Goal: Use online tool/utility: Utilize a website feature to perform a specific function

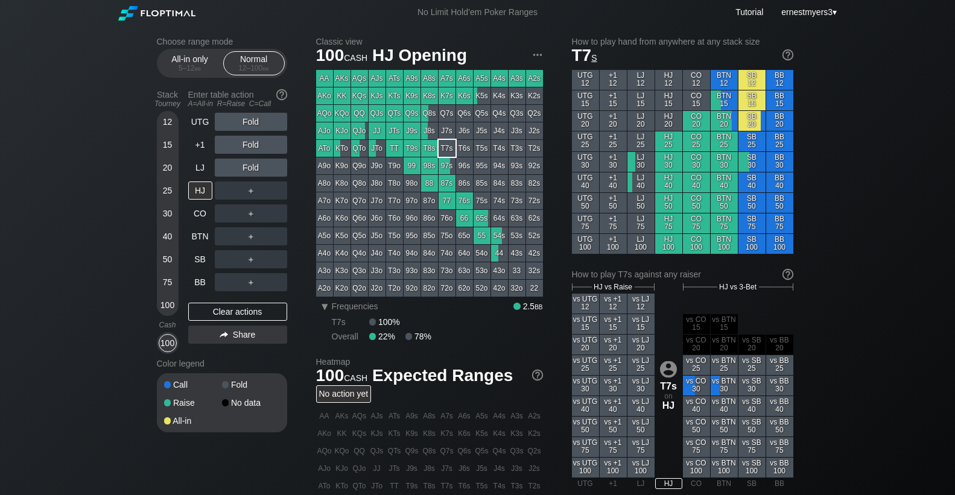
scroll to position [8, 0]
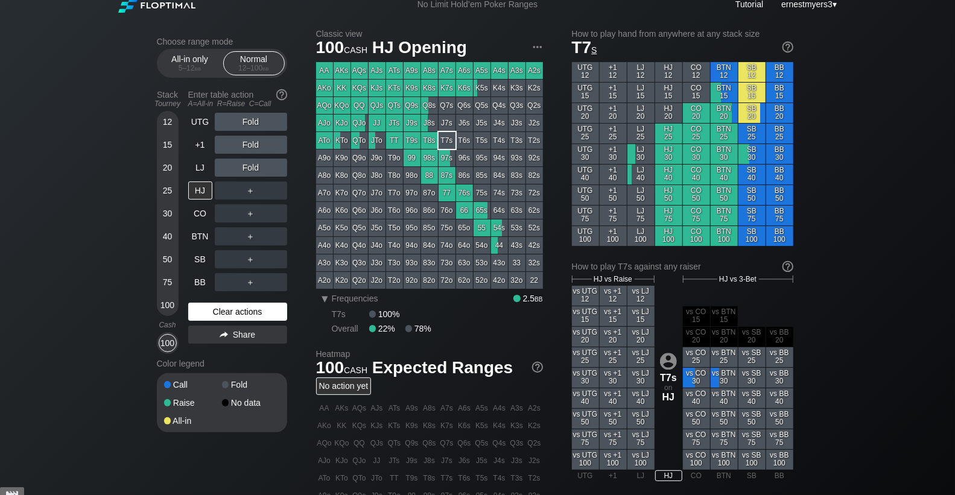
click at [214, 315] on div "Clear actions" at bounding box center [237, 312] width 99 height 18
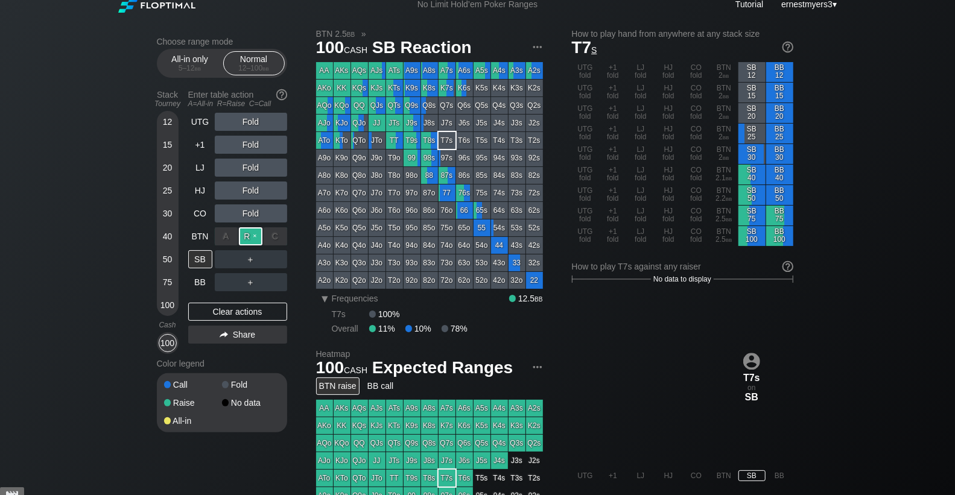
click at [243, 236] on div "R ✕" at bounding box center [251, 236] width 24 height 18
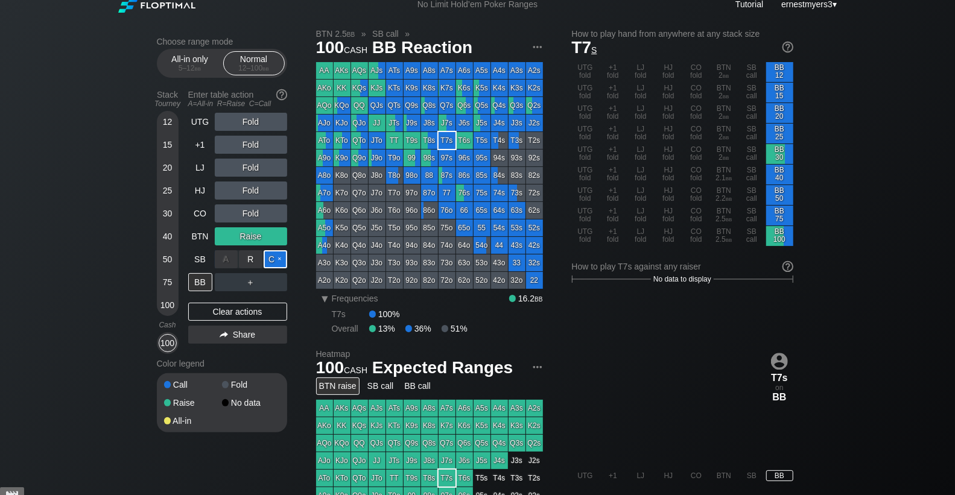
click at [276, 256] on div "C ✕" at bounding box center [276, 259] width 24 height 18
click at [196, 288] on div "BB" at bounding box center [200, 282] width 24 height 18
click at [255, 256] on div "R ✕" at bounding box center [251, 259] width 24 height 18
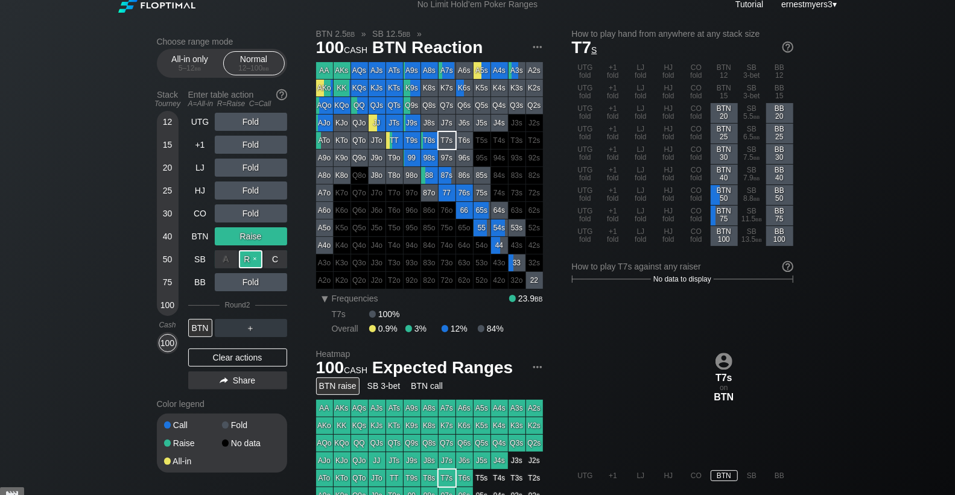
click at [257, 253] on div "R ✕" at bounding box center [251, 259] width 24 height 18
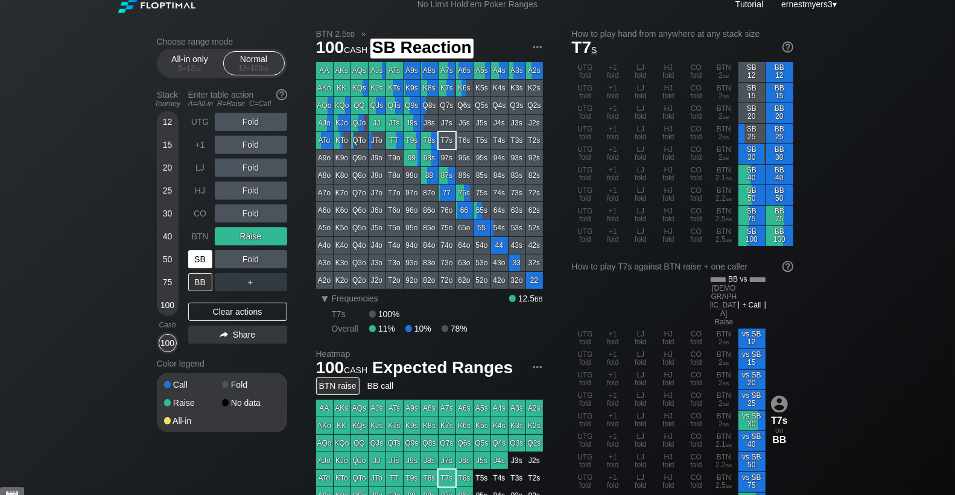
click at [191, 258] on div "SB" at bounding box center [200, 259] width 24 height 18
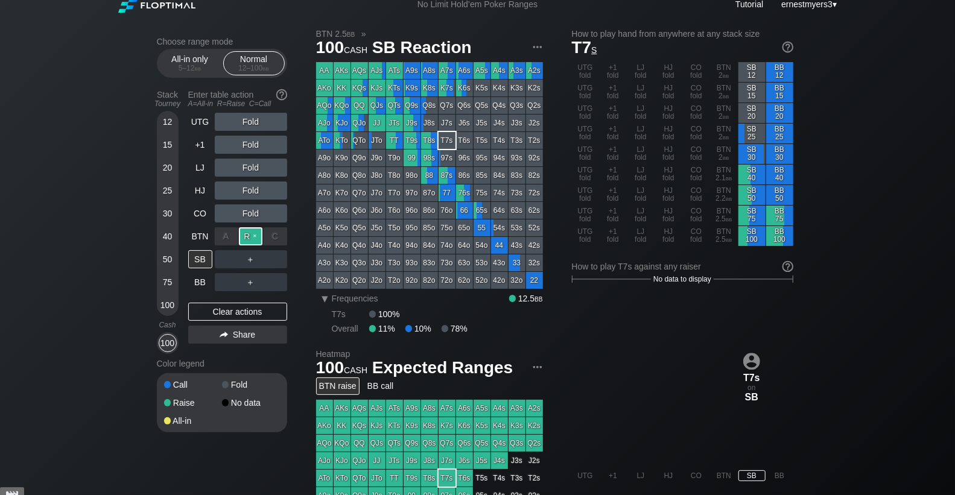
click at [255, 229] on div "R ✕" at bounding box center [251, 236] width 24 height 18
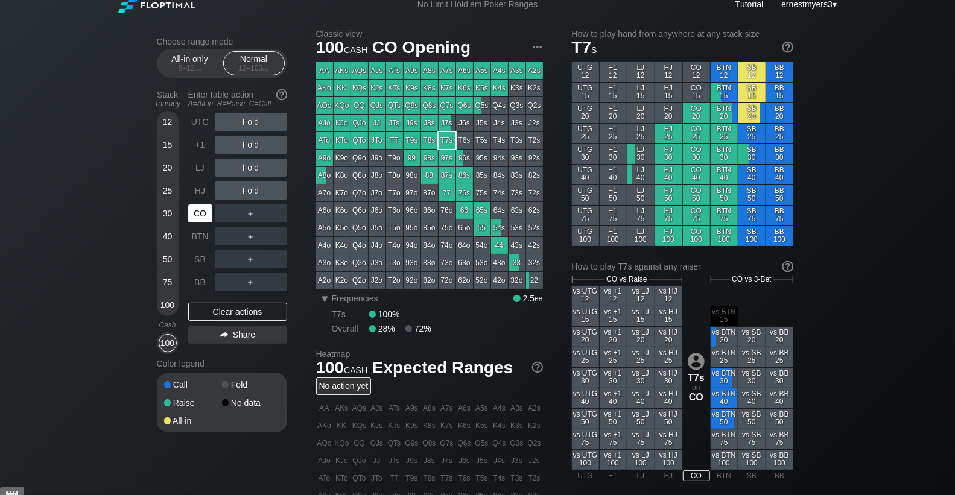
click at [197, 210] on div "CO" at bounding box center [200, 214] width 24 height 18
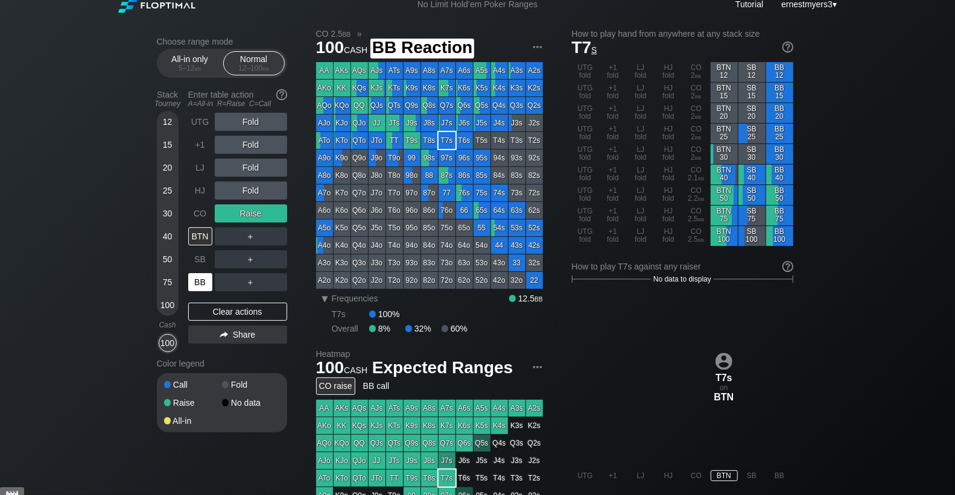
click at [206, 279] on div "BB" at bounding box center [200, 282] width 24 height 18
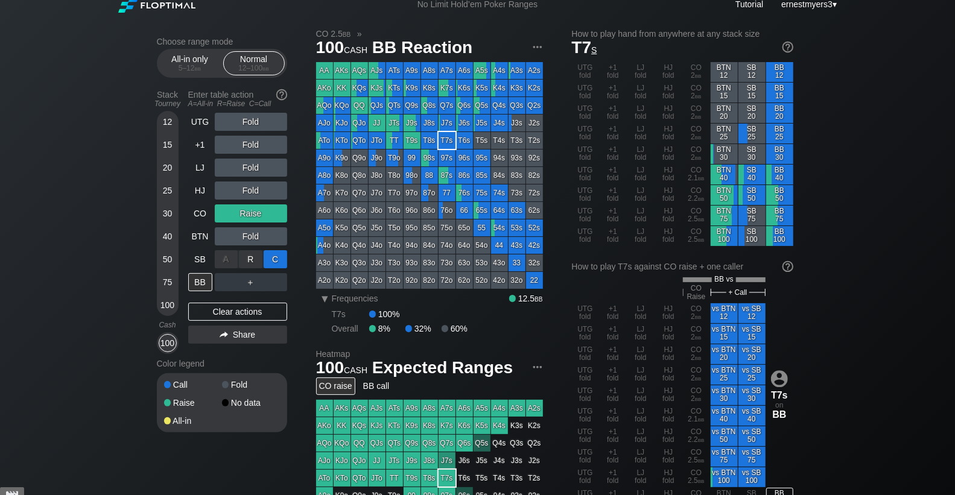
click at [274, 258] on div "C ✕" at bounding box center [276, 259] width 24 height 18
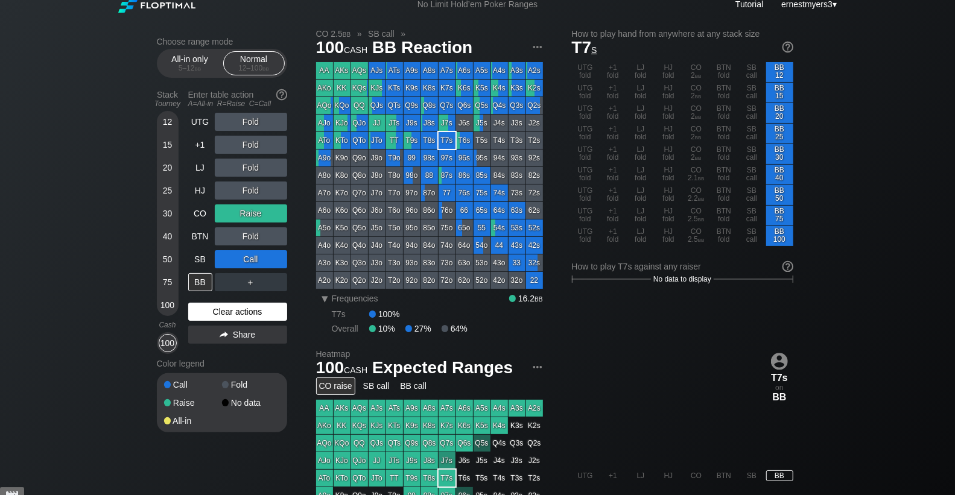
click at [223, 317] on div "Clear actions" at bounding box center [237, 312] width 99 height 18
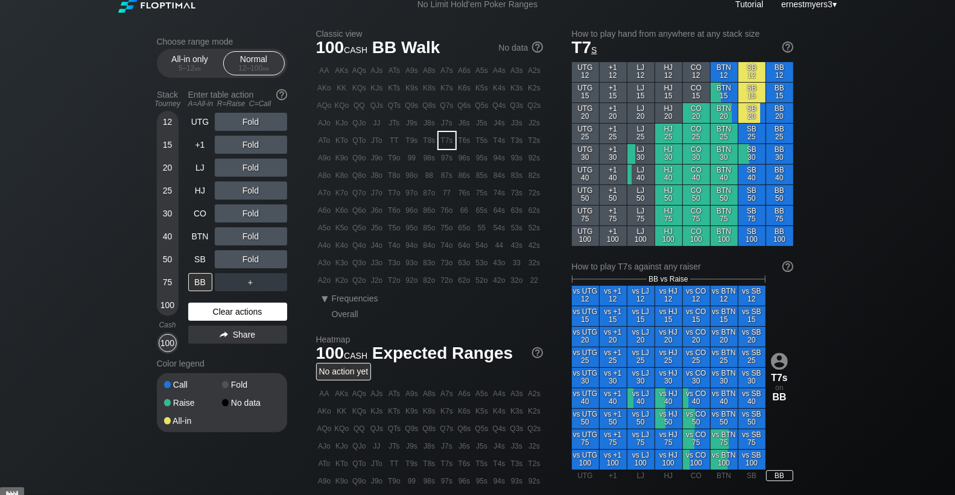
click at [223, 317] on div "Clear actions" at bounding box center [237, 312] width 99 height 18
click at [231, 298] on div "UTG Fold +1 Fold LJ Fold HJ Fold CO Fold BTN Fold SB Fold BB ＋ Clear actions Sh…" at bounding box center [237, 233] width 99 height 241
click at [227, 302] on div "UTG Fold +1 Fold LJ Fold HJ Fold CO Fold BTN Fold SB Fold BB ＋ Clear actions Sh…" at bounding box center [237, 233] width 99 height 241
click at [227, 303] on div "Clear actions" at bounding box center [237, 312] width 99 height 18
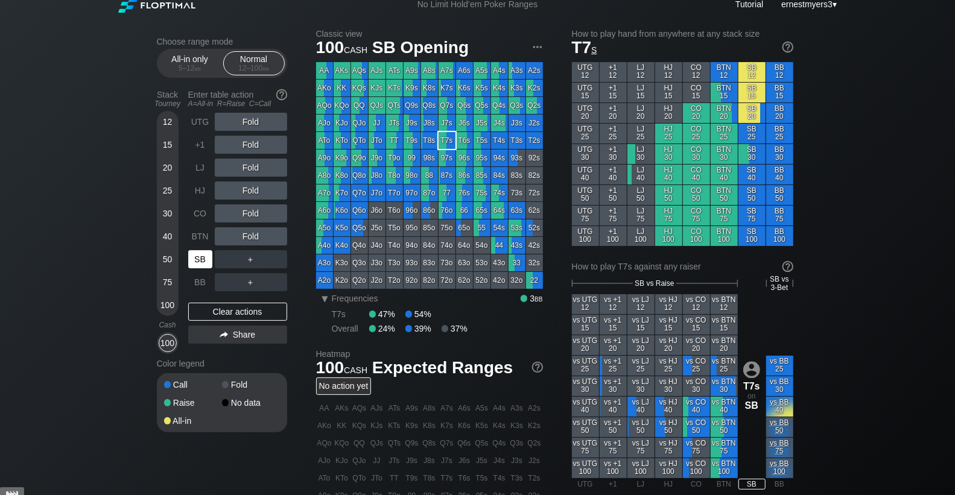
click at [203, 262] on div "SB" at bounding box center [200, 259] width 24 height 18
click at [247, 189] on div "R ✕" at bounding box center [251, 191] width 24 height 18
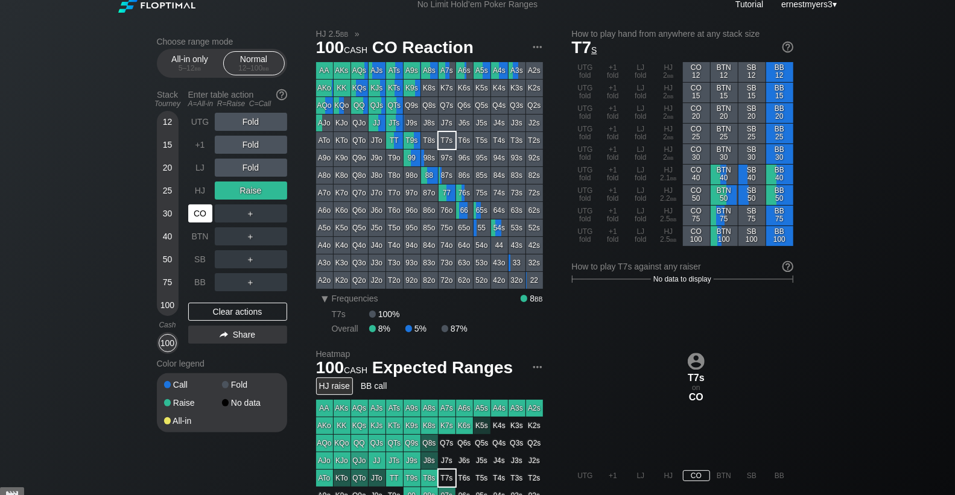
click at [208, 211] on div "CO" at bounding box center [200, 214] width 24 height 18
click at [215, 308] on div "Clear actions" at bounding box center [237, 312] width 99 height 18
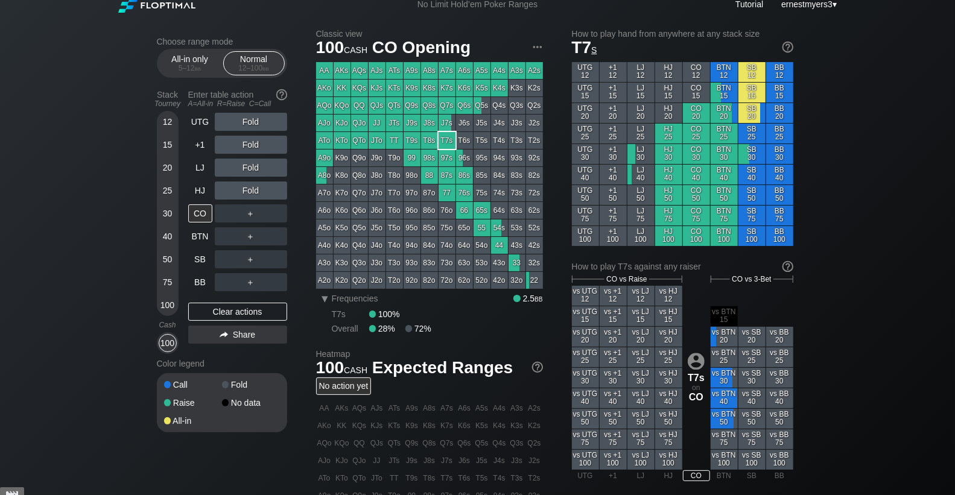
scroll to position [7, 0]
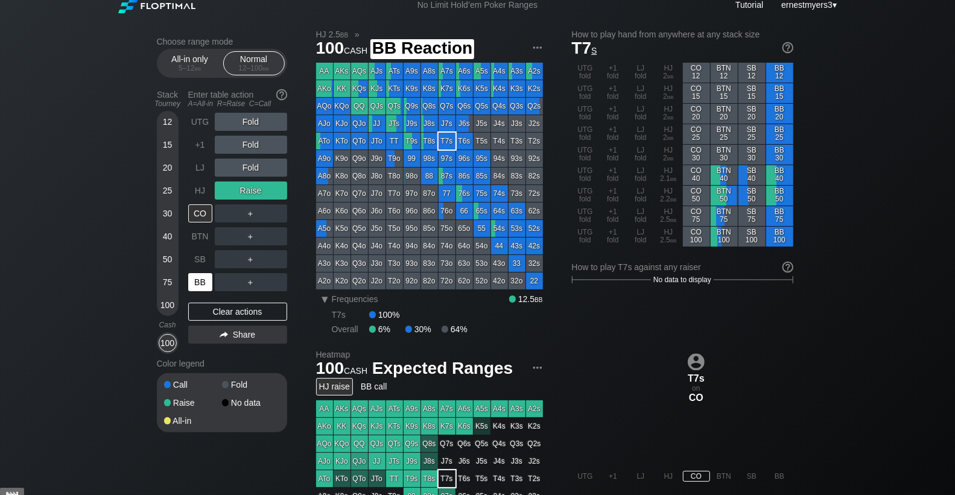
click at [197, 276] on div "BB" at bounding box center [200, 282] width 24 height 18
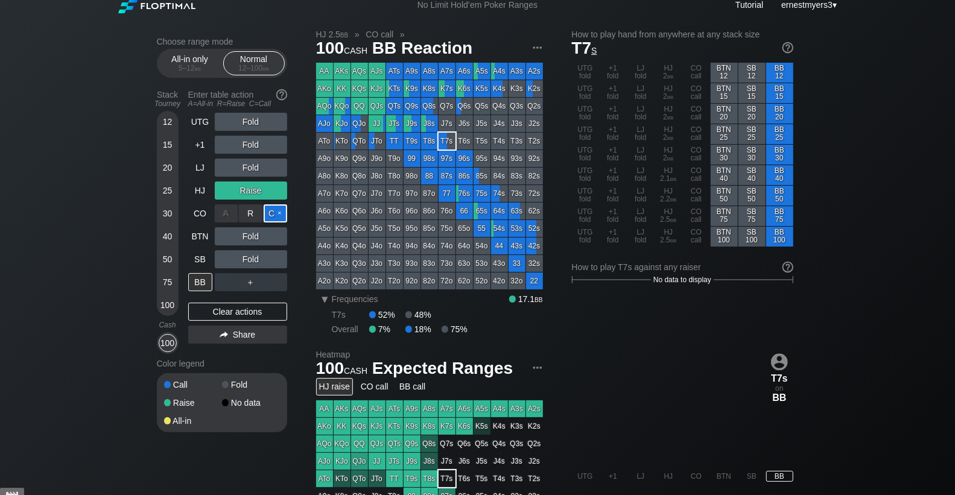
click at [276, 221] on div "C ✕" at bounding box center [276, 214] width 24 height 18
click at [279, 247] on div "A ✕ R ✕ C ✕ Fold" at bounding box center [251, 260] width 72 height 28
click at [274, 235] on div "C ✕" at bounding box center [276, 236] width 24 height 18
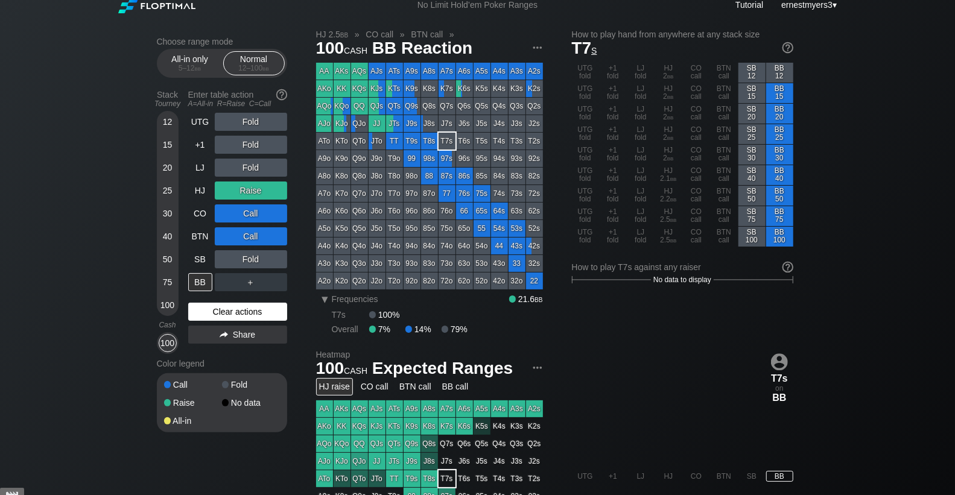
click at [258, 313] on div "Clear actions" at bounding box center [237, 312] width 99 height 18
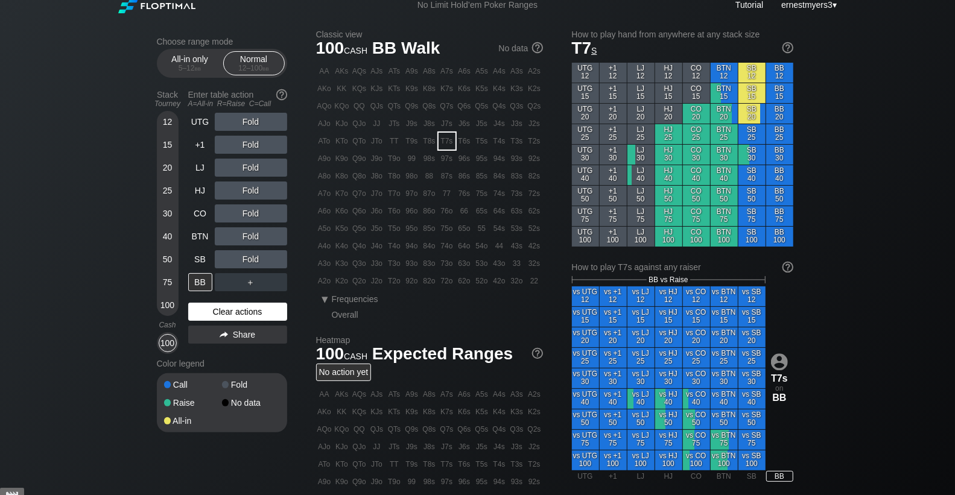
click at [258, 313] on div "Clear actions" at bounding box center [237, 312] width 99 height 18
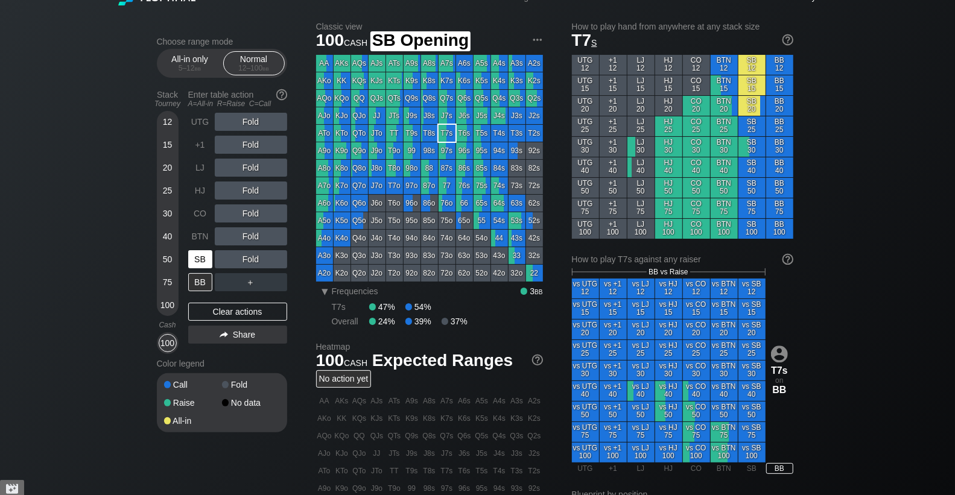
click at [192, 258] on div "SB" at bounding box center [200, 259] width 24 height 18
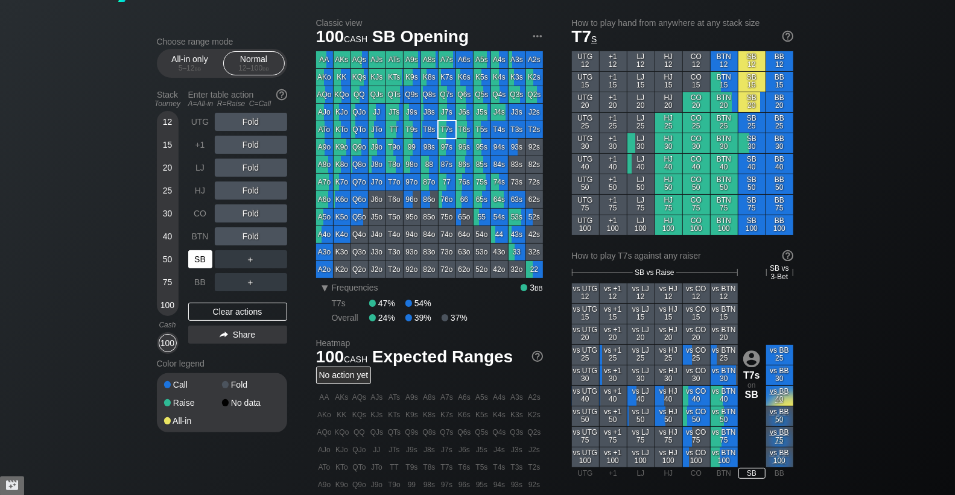
scroll to position [17, 0]
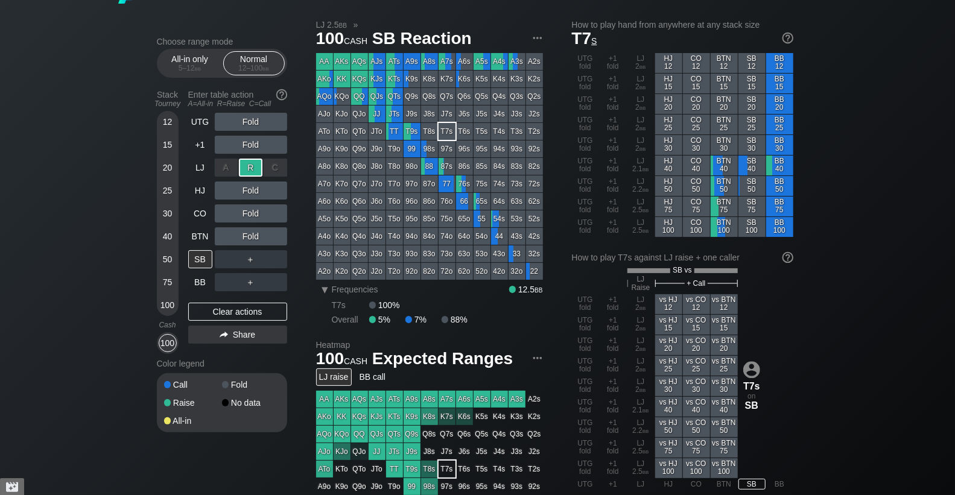
click at [255, 171] on div "R ✕" at bounding box center [251, 168] width 24 height 18
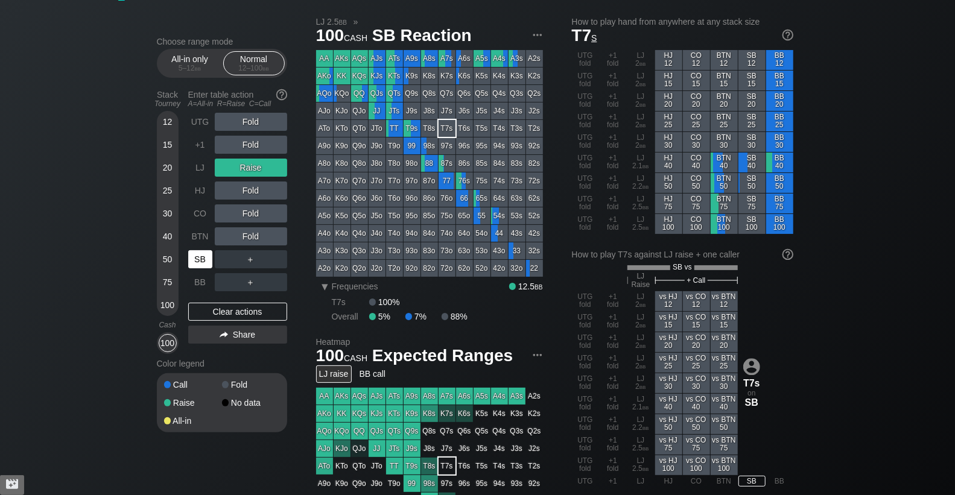
scroll to position [21, 0]
drag, startPoint x: 243, startPoint y: 303, endPoint x: 235, endPoint y: 304, distance: 7.9
click at [243, 303] on div "Clear actions" at bounding box center [237, 312] width 99 height 18
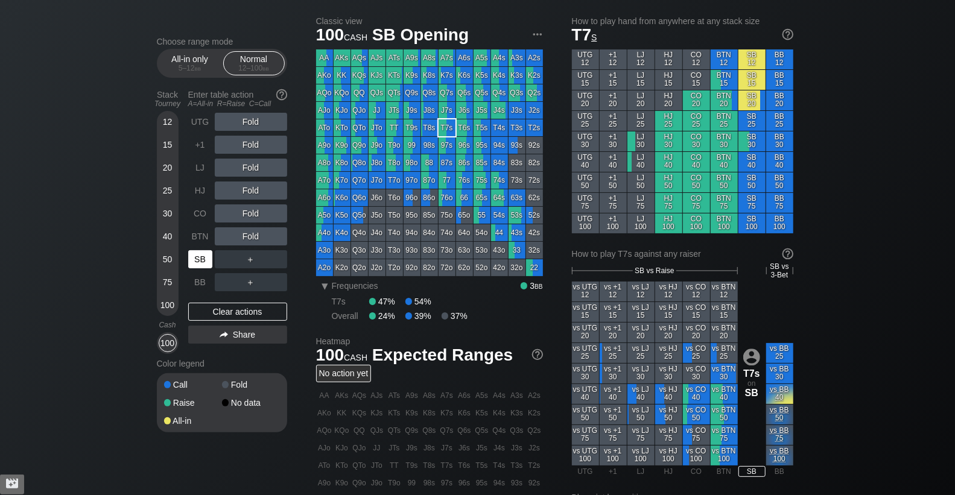
click at [198, 262] on div "SB" at bounding box center [200, 259] width 24 height 18
drag, startPoint x: 237, startPoint y: 238, endPoint x: 216, endPoint y: 246, distance: 22.0
click at [243, 238] on div "R ✕" at bounding box center [251, 236] width 24 height 18
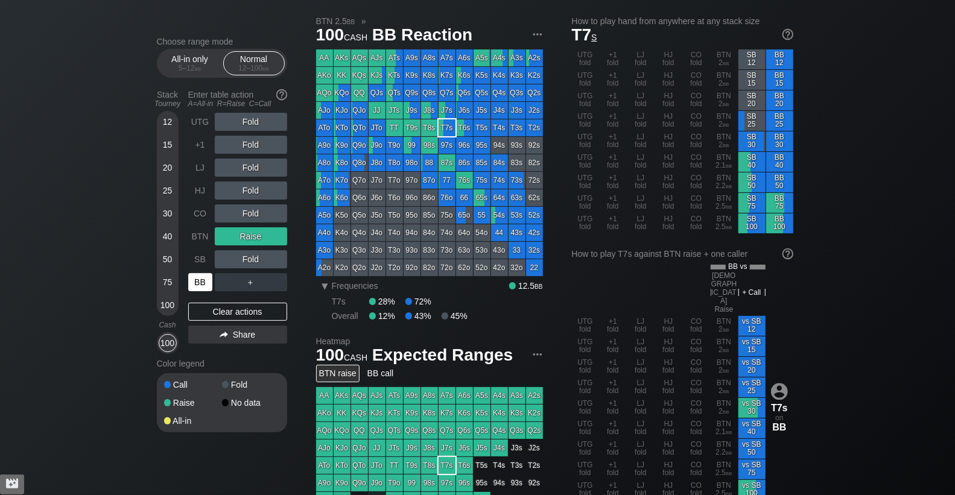
click at [199, 275] on div "BB" at bounding box center [200, 282] width 24 height 18
click at [223, 308] on div "Clear actions" at bounding box center [237, 312] width 99 height 18
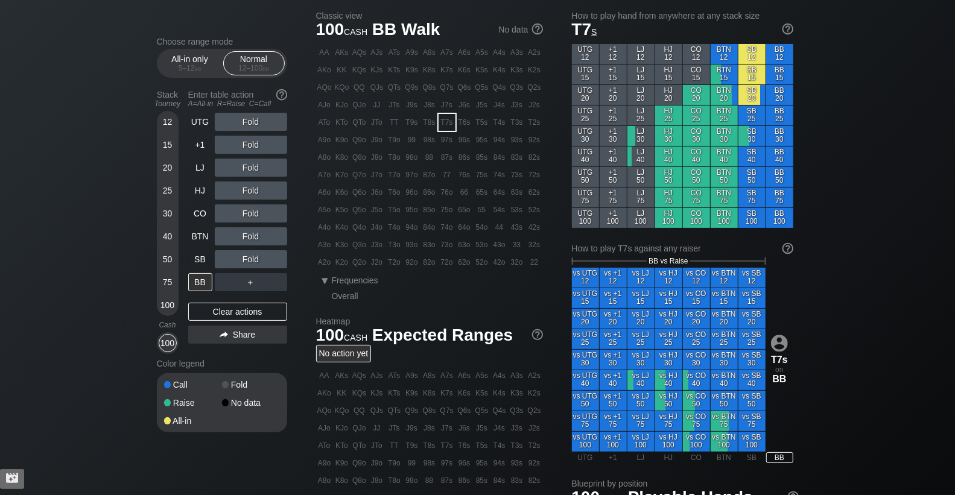
scroll to position [25, 0]
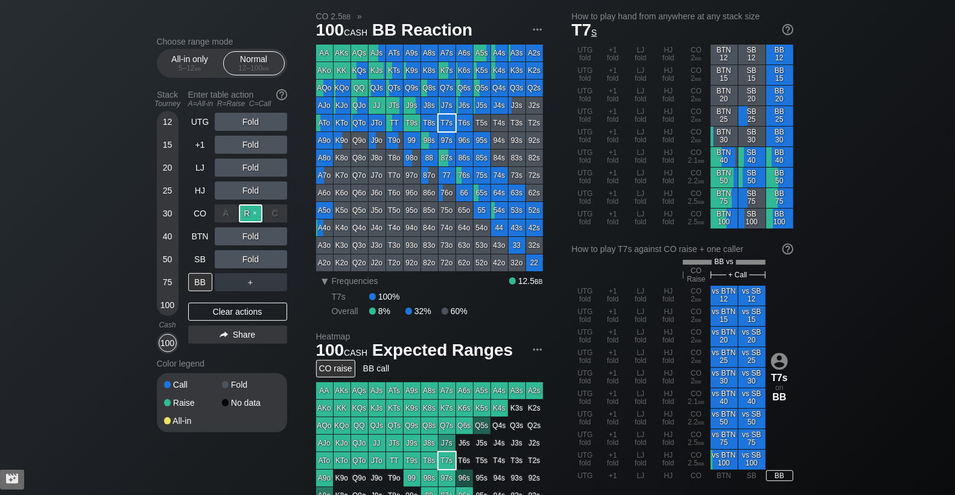
click at [253, 211] on div "R ✕" at bounding box center [251, 214] width 24 height 18
click at [231, 316] on div "Clear actions" at bounding box center [237, 312] width 99 height 18
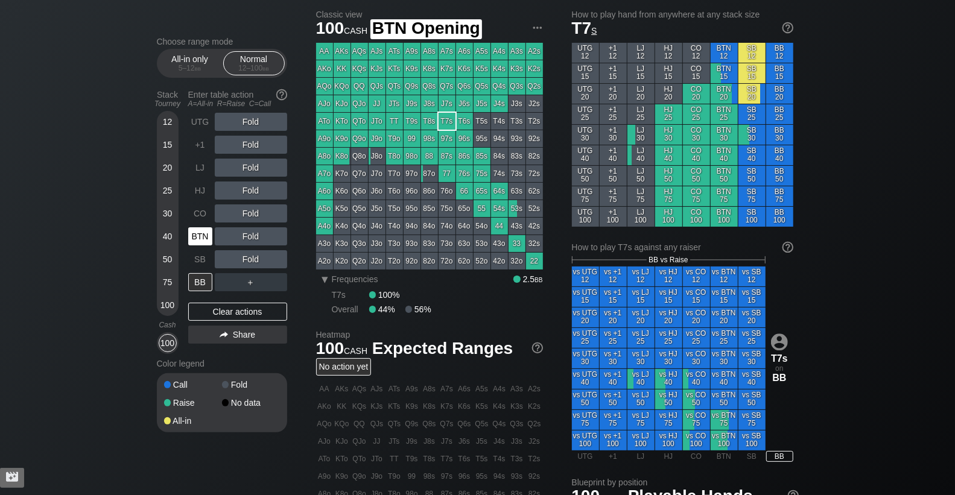
click at [202, 229] on div "BTN" at bounding box center [200, 236] width 24 height 18
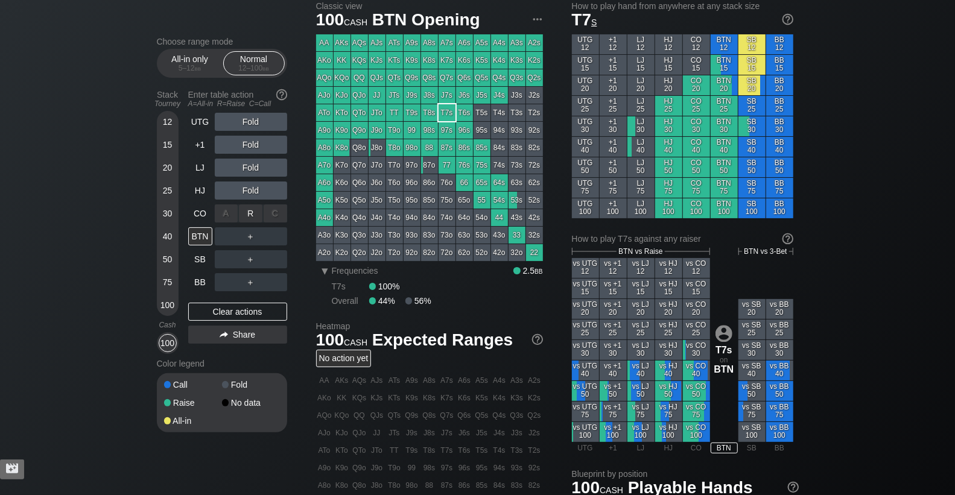
scroll to position [24, 0]
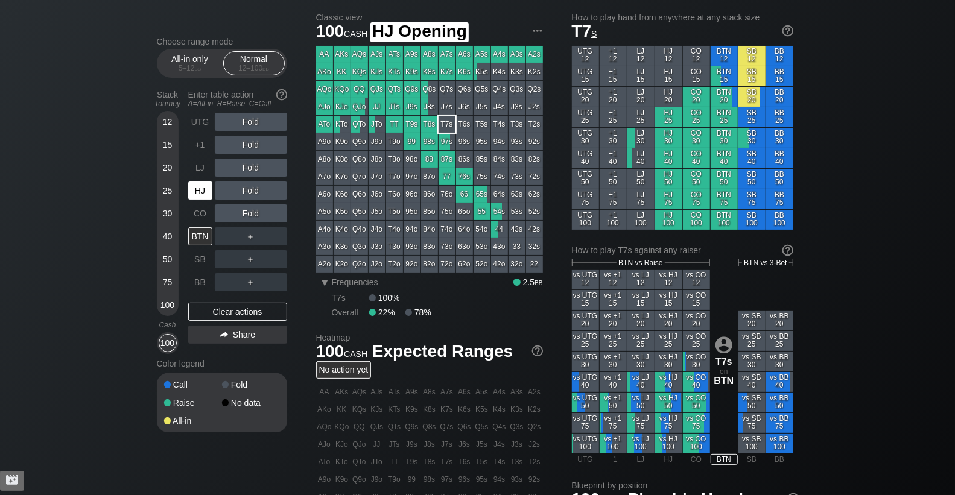
click at [202, 189] on div "HJ" at bounding box center [200, 191] width 24 height 18
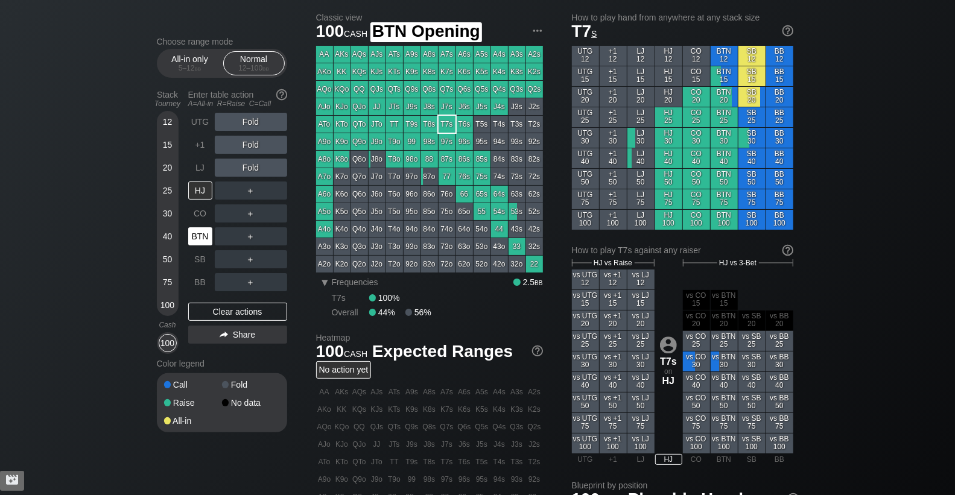
click at [199, 240] on div "BTN" at bounding box center [200, 236] width 24 height 18
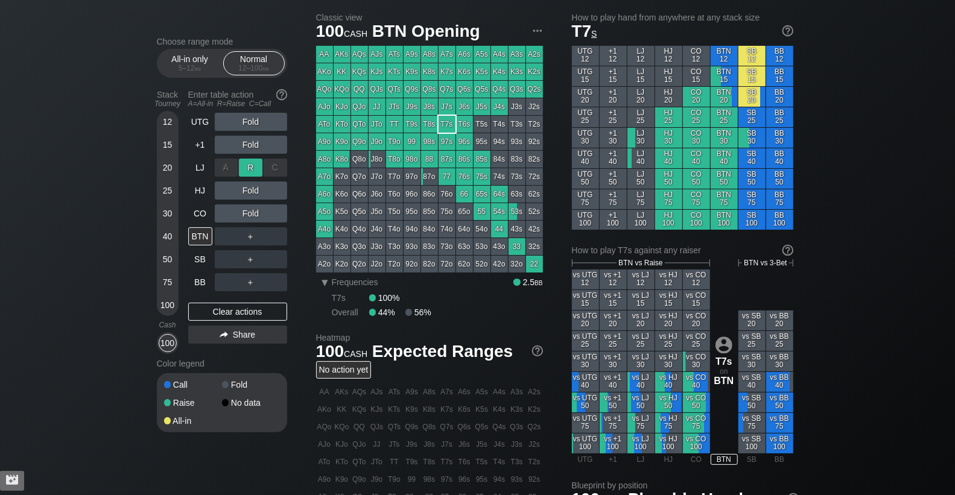
click at [252, 170] on div "R ✕" at bounding box center [251, 168] width 24 height 18
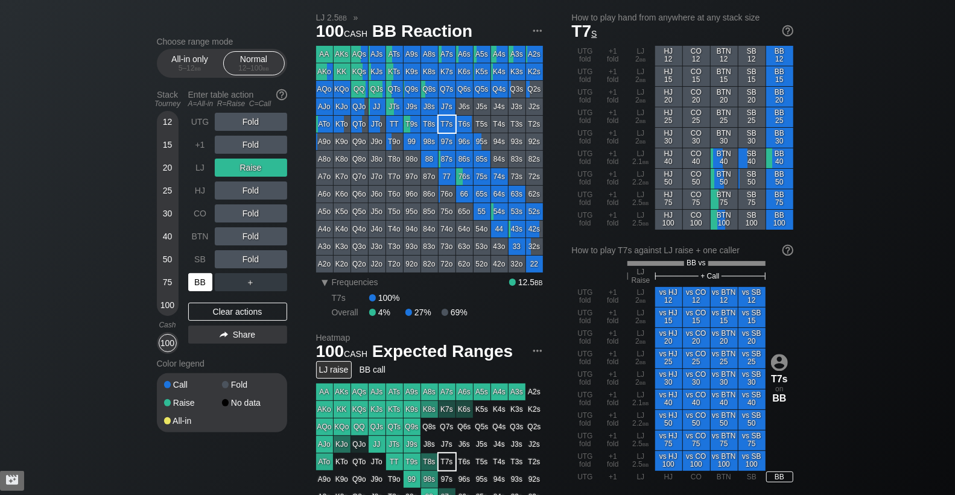
click at [204, 280] on div "BB" at bounding box center [200, 282] width 24 height 18
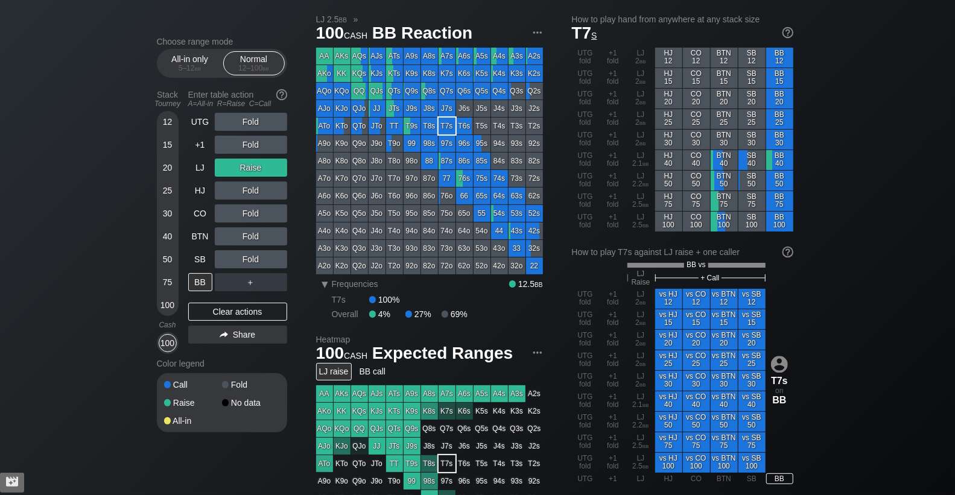
scroll to position [24, 0]
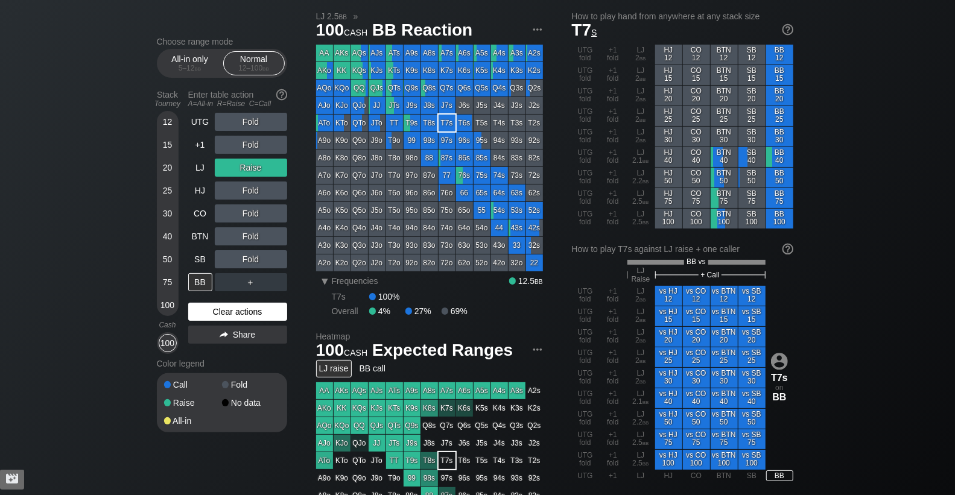
click at [240, 305] on div "Clear actions" at bounding box center [237, 312] width 99 height 18
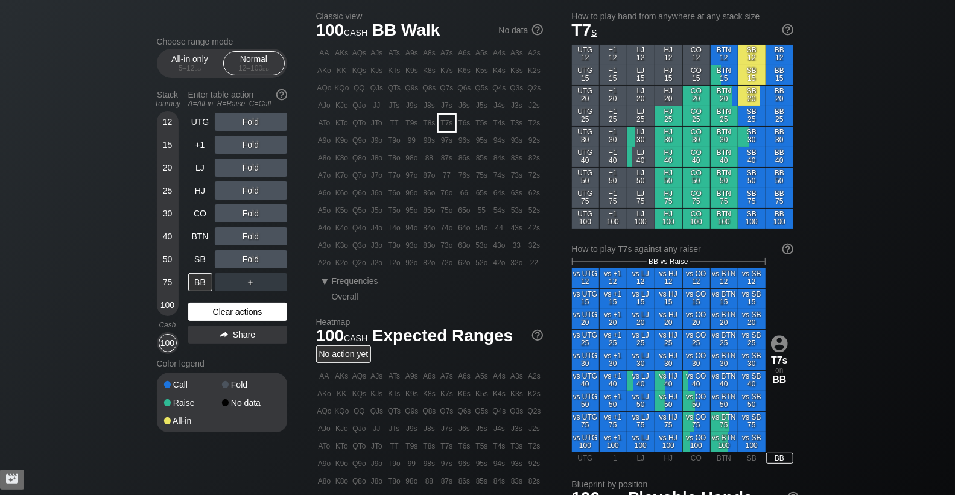
click at [240, 305] on div "Clear actions" at bounding box center [237, 312] width 99 height 18
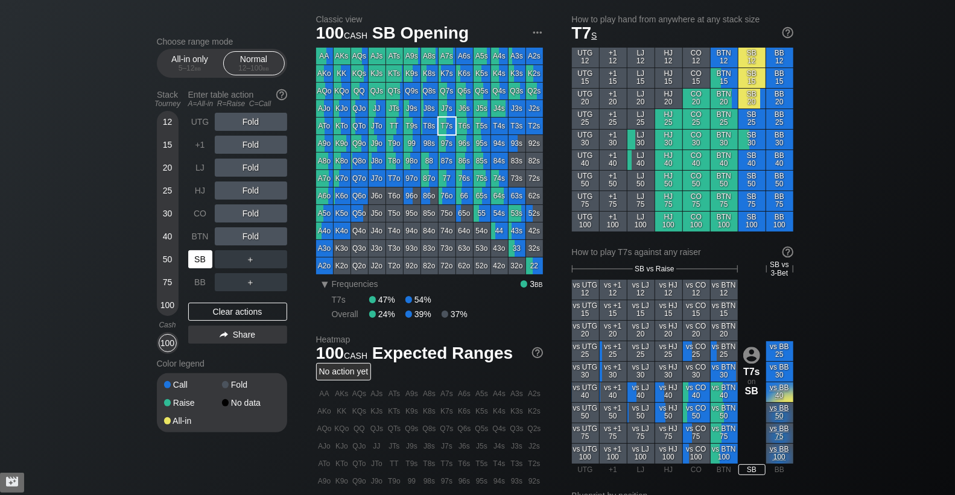
click at [192, 250] on div "SB" at bounding box center [200, 259] width 24 height 18
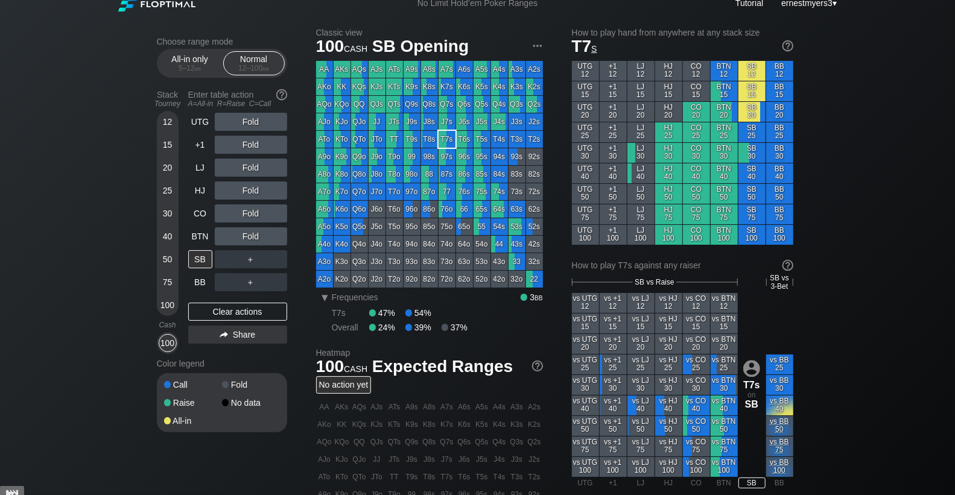
scroll to position [7, 0]
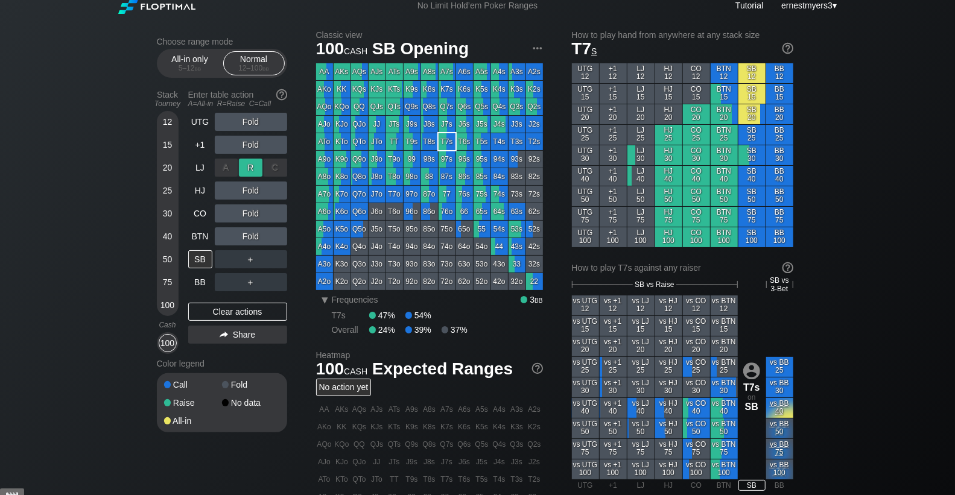
click at [253, 169] on div "R ✕" at bounding box center [251, 168] width 24 height 18
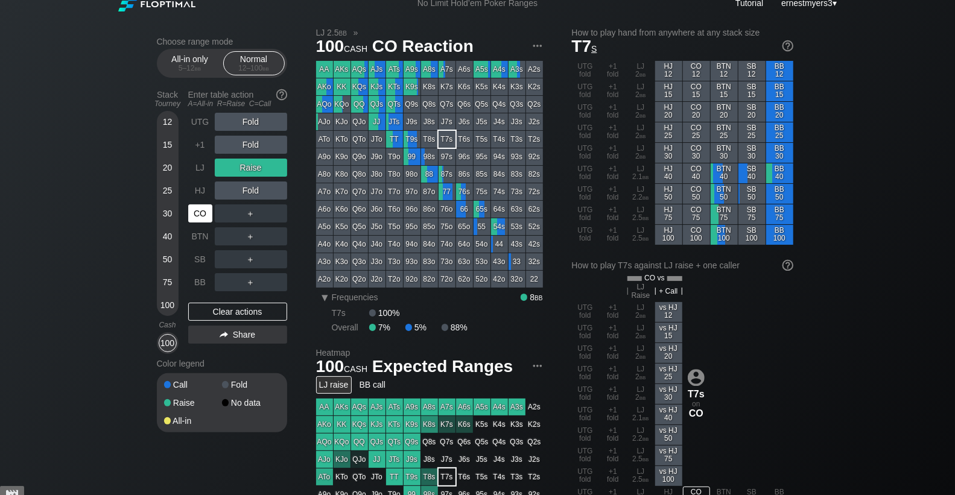
click at [192, 212] on div "CO" at bounding box center [200, 214] width 24 height 18
click at [237, 314] on div "Clear actions" at bounding box center [237, 312] width 99 height 18
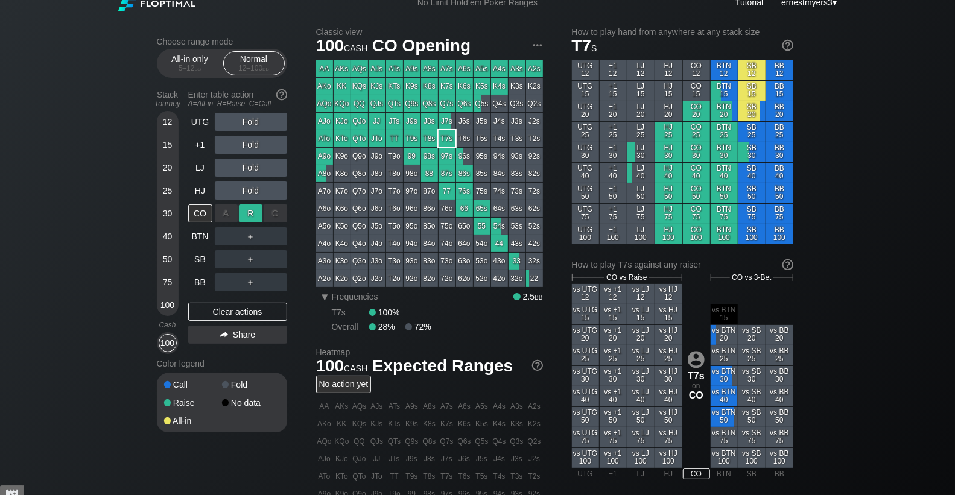
click at [257, 212] on div "R ✕" at bounding box center [251, 214] width 24 height 18
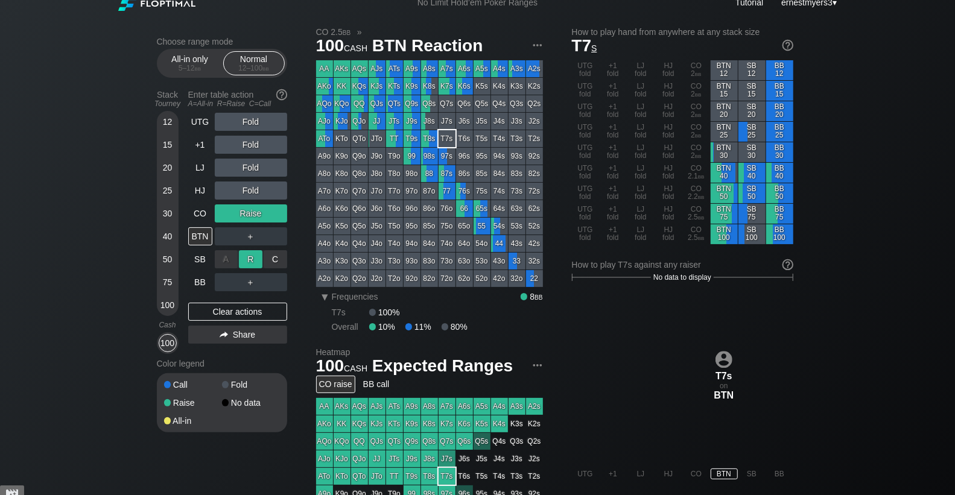
click at [249, 253] on div "R ✕" at bounding box center [251, 259] width 24 height 18
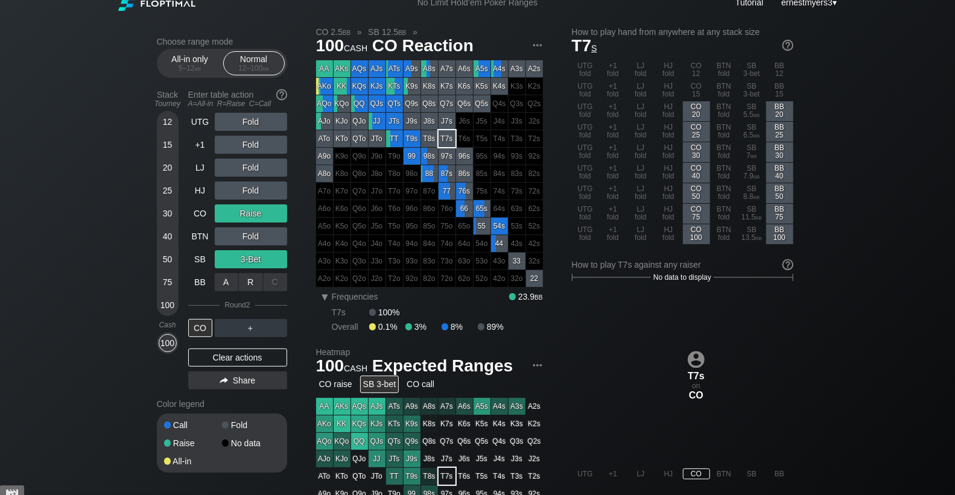
click at [279, 280] on div "C ✕" at bounding box center [276, 282] width 24 height 18
click at [234, 354] on div "Clear actions" at bounding box center [237, 358] width 99 height 18
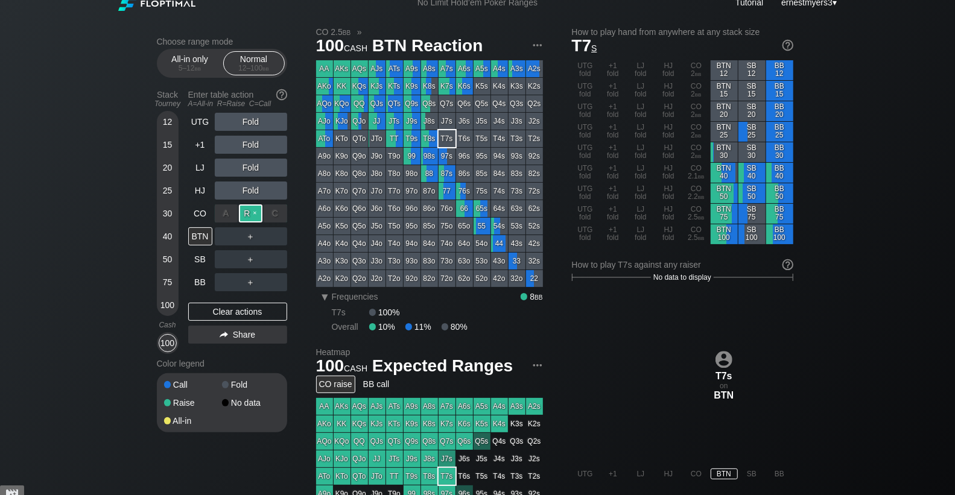
click at [248, 208] on div "R ✕" at bounding box center [251, 214] width 24 height 18
click at [245, 256] on div "R ✕" at bounding box center [251, 259] width 24 height 18
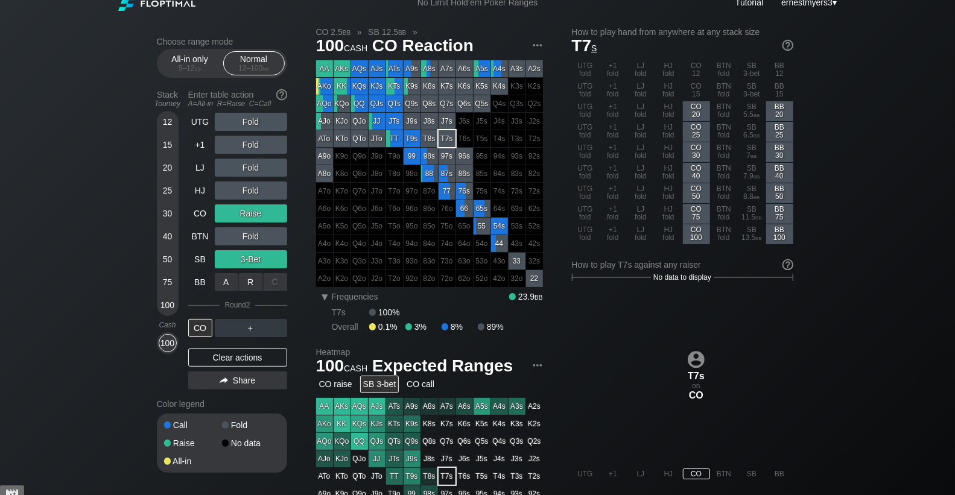
click at [275, 282] on div "C ✕" at bounding box center [276, 282] width 24 height 18
click at [224, 360] on div "Clear actions" at bounding box center [237, 358] width 99 height 18
click at [224, 395] on div "Color legend" at bounding box center [222, 404] width 130 height 19
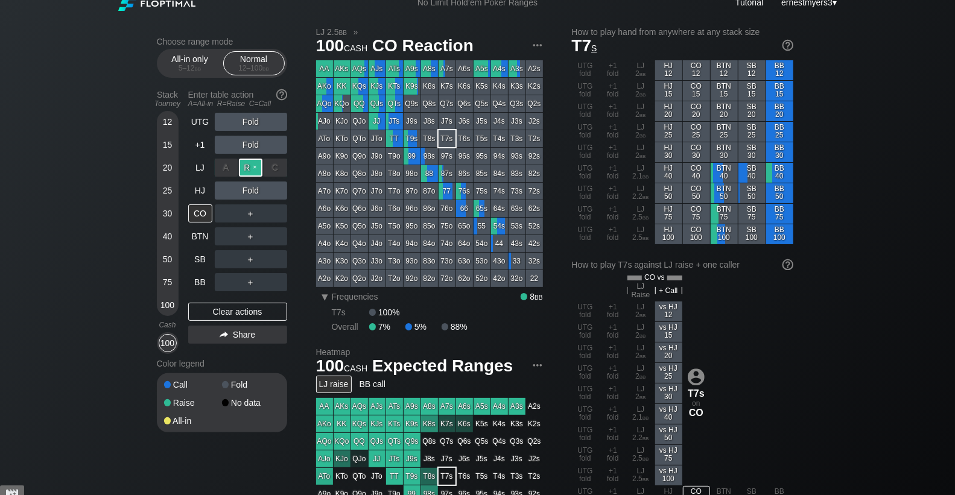
click at [252, 159] on div "R ✕" at bounding box center [251, 168] width 24 height 18
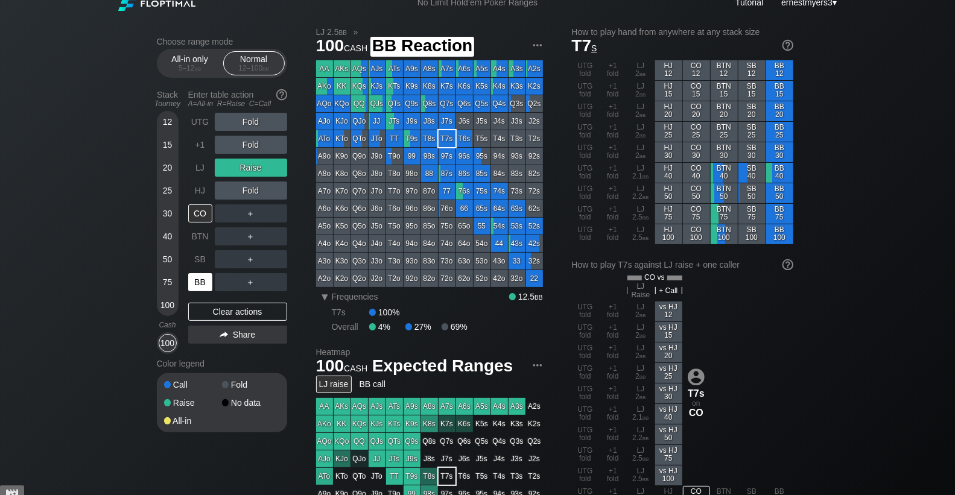
click at [192, 285] on div "BB" at bounding box center [200, 282] width 24 height 18
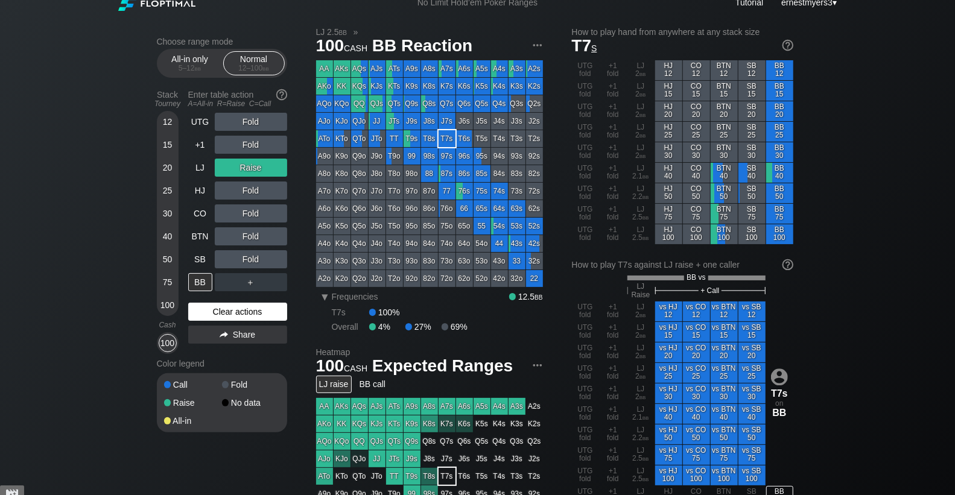
click at [213, 314] on div "Clear actions" at bounding box center [237, 312] width 99 height 18
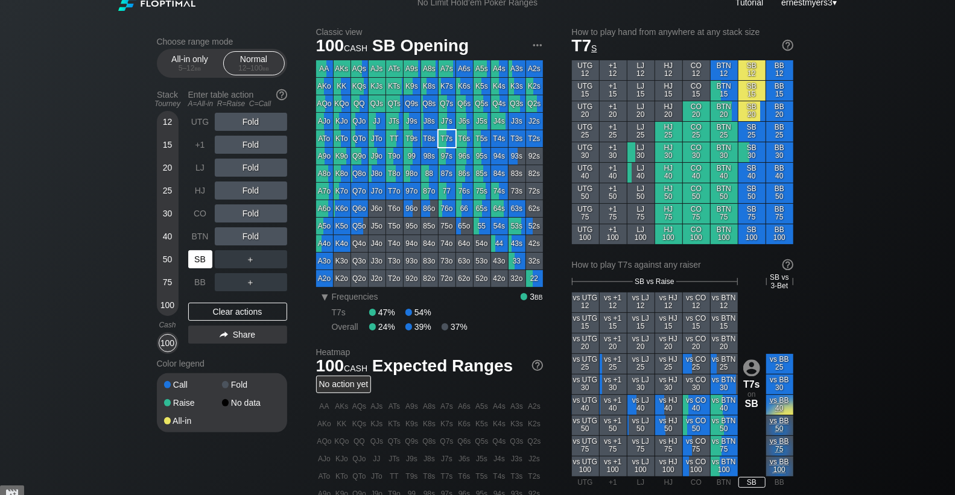
click at [202, 266] on div "SB" at bounding box center [200, 259] width 24 height 18
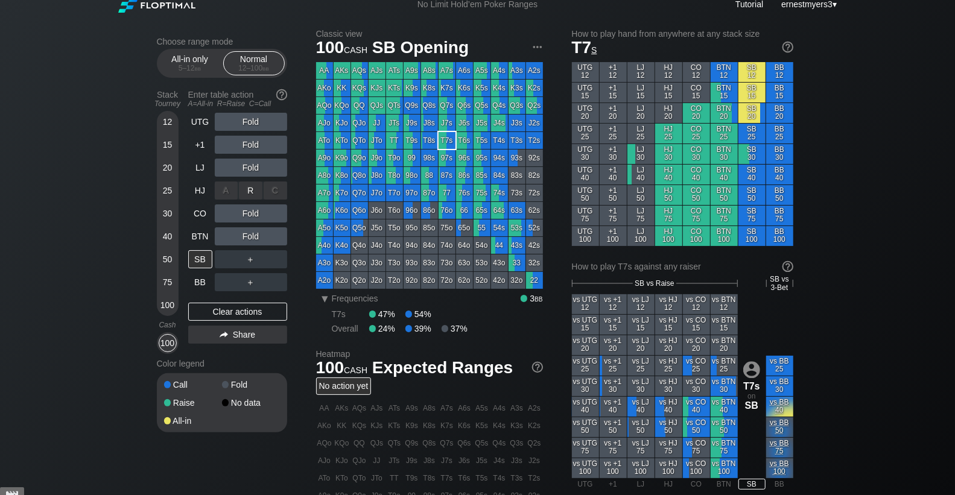
click at [254, 194] on div "R ✕" at bounding box center [251, 191] width 24 height 18
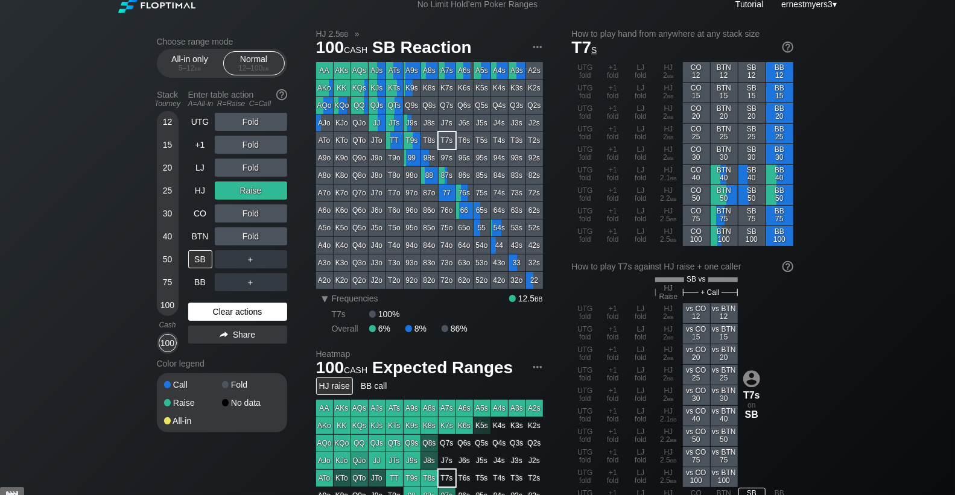
click at [215, 305] on div "Clear actions" at bounding box center [237, 312] width 99 height 18
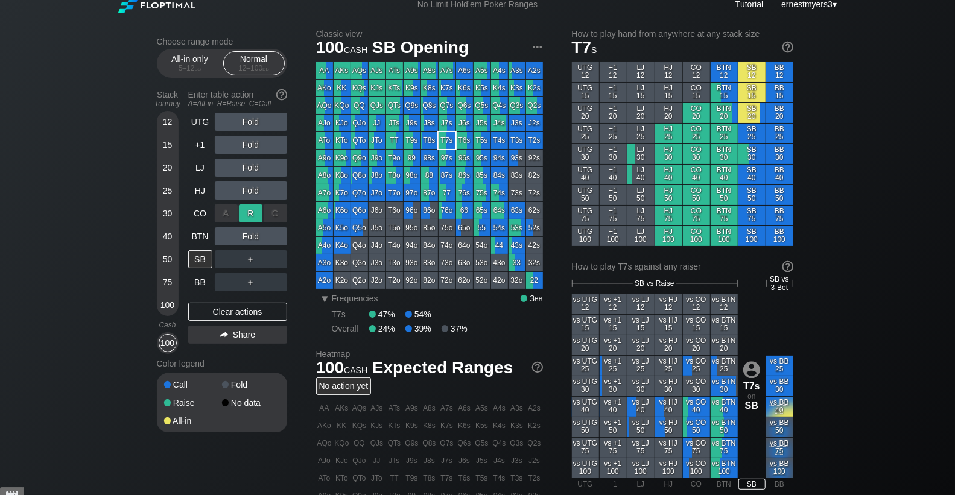
click at [244, 209] on div "R ✕" at bounding box center [251, 214] width 24 height 18
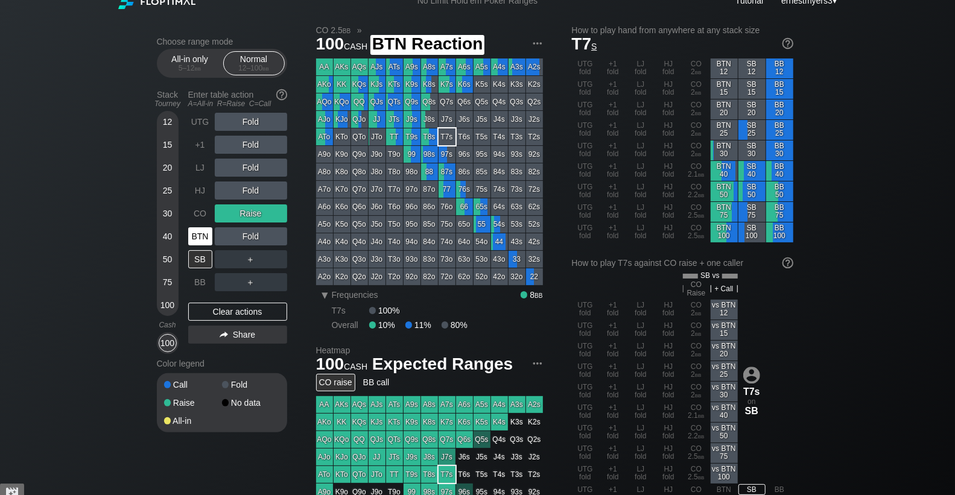
click at [203, 236] on div "BTN" at bounding box center [200, 236] width 24 height 18
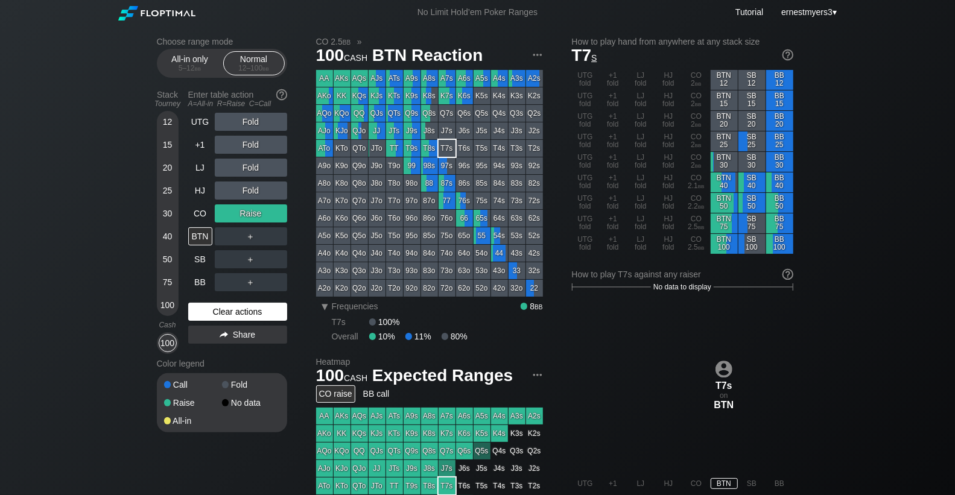
click at [234, 314] on div "Clear actions" at bounding box center [237, 312] width 99 height 18
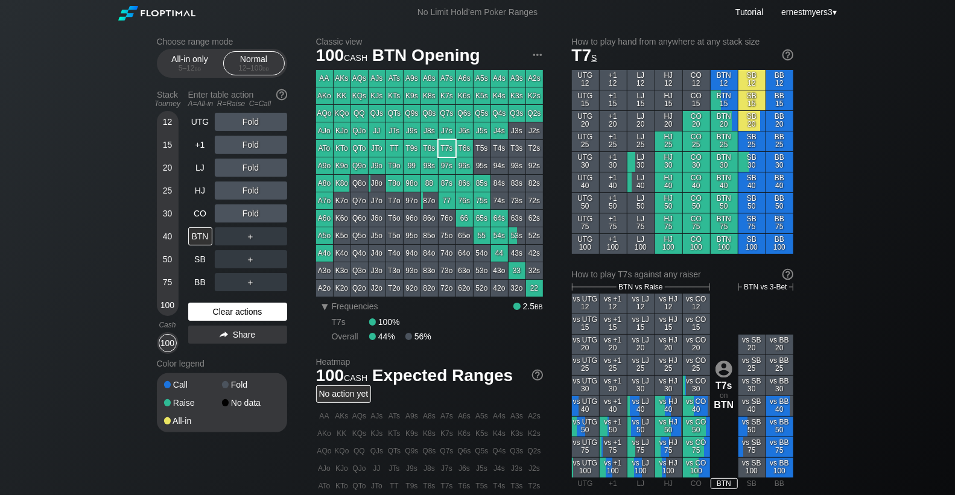
click at [234, 314] on div "Clear actions" at bounding box center [237, 312] width 99 height 18
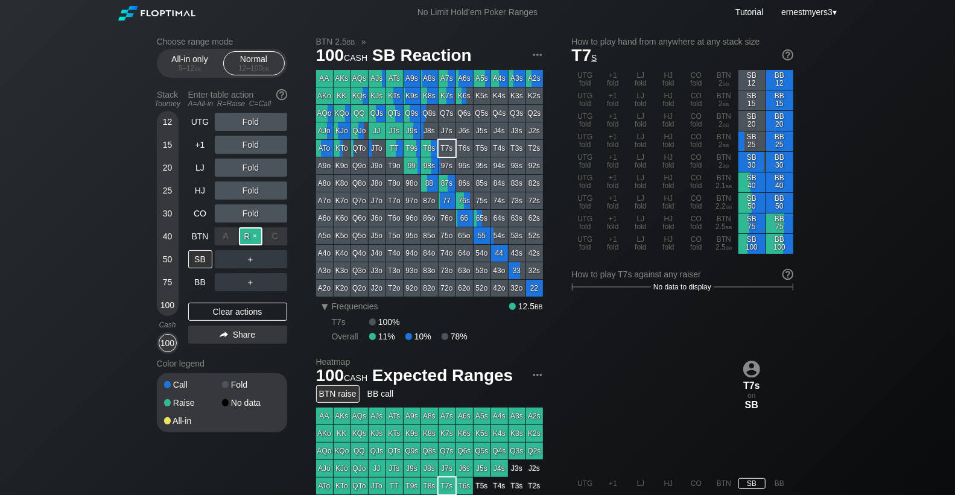
click at [244, 231] on div "R ✕" at bounding box center [251, 236] width 24 height 18
click at [224, 321] on div "UTG Fold +1 Fold LJ Fold HJ Fold CO Fold BTN Raise SB ＋ BB ＋ Clear actions Share" at bounding box center [237, 233] width 99 height 241
click at [212, 316] on div "Clear actions" at bounding box center [237, 312] width 99 height 18
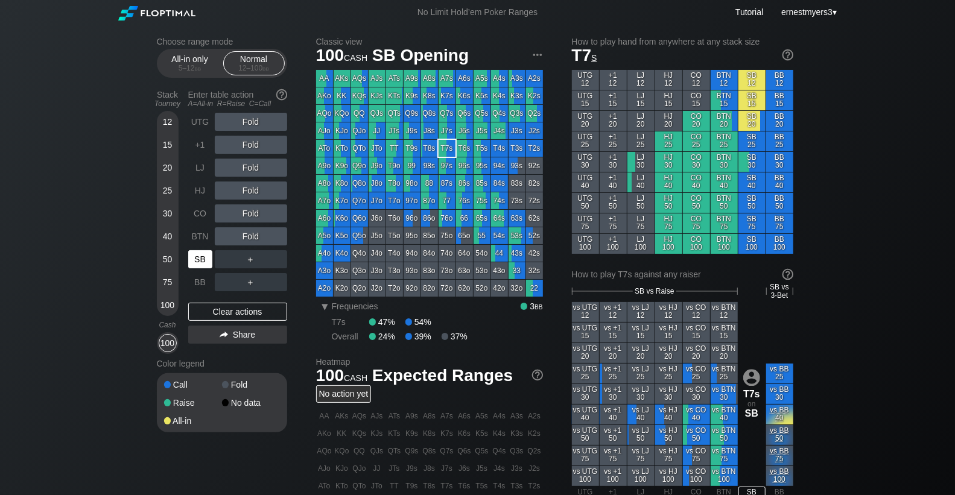
click at [205, 259] on div "SB" at bounding box center [200, 259] width 24 height 18
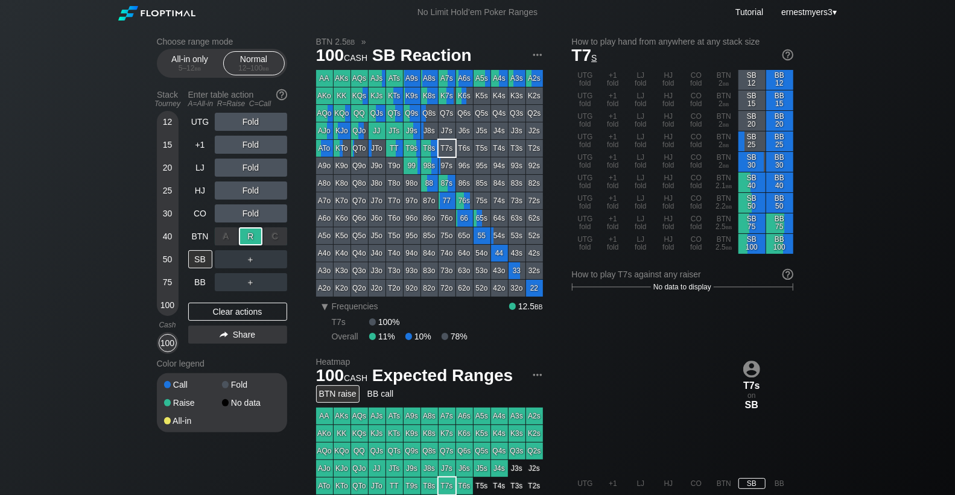
click at [251, 237] on div "R ✕" at bounding box center [251, 236] width 24 height 18
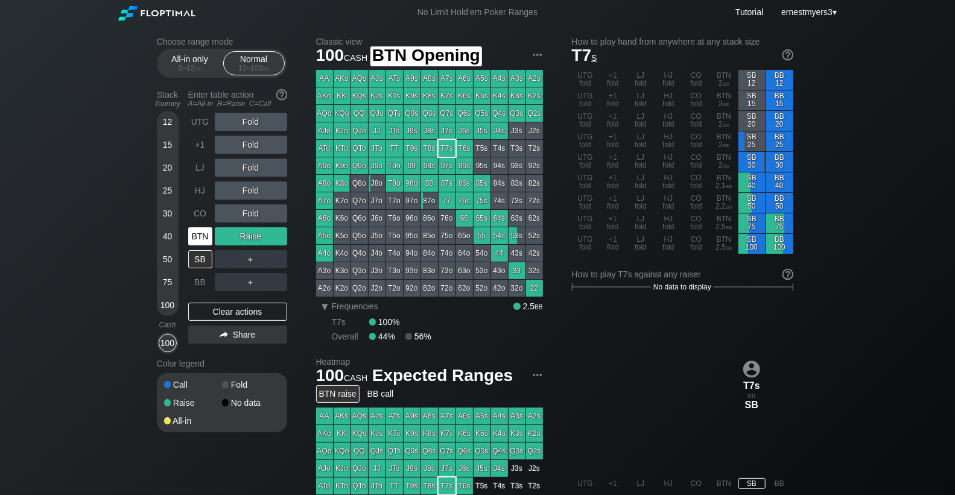
click at [200, 231] on div "BTN" at bounding box center [200, 236] width 24 height 18
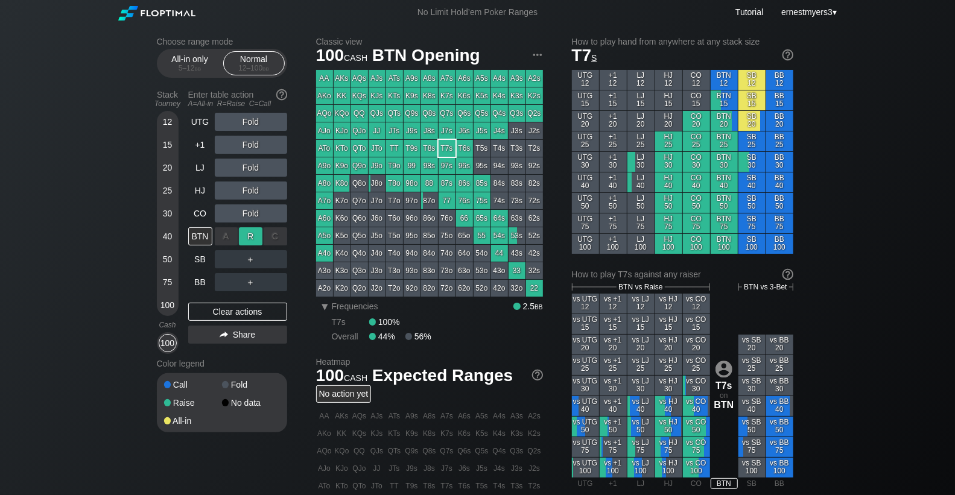
click at [255, 233] on div "R ✕" at bounding box center [251, 236] width 24 height 18
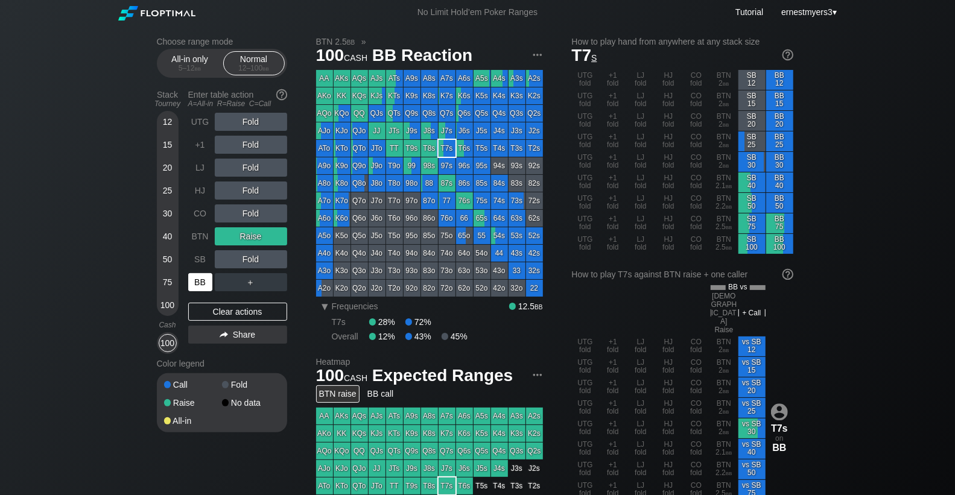
click at [206, 285] on div "BB" at bounding box center [200, 282] width 24 height 18
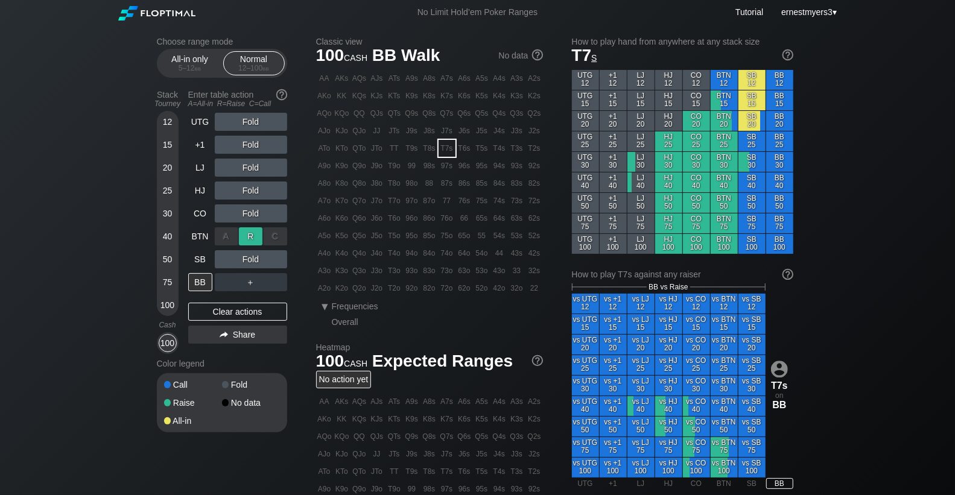
drag, startPoint x: 257, startPoint y: 236, endPoint x: 250, endPoint y: 223, distance: 14.3
click at [257, 236] on div "R ✕" at bounding box center [251, 236] width 24 height 18
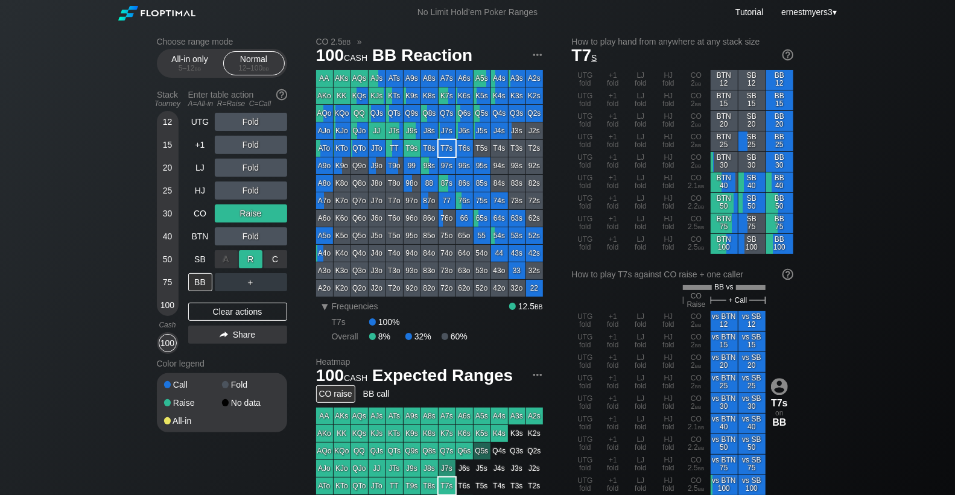
click at [250, 258] on div "R ✕" at bounding box center [251, 259] width 24 height 18
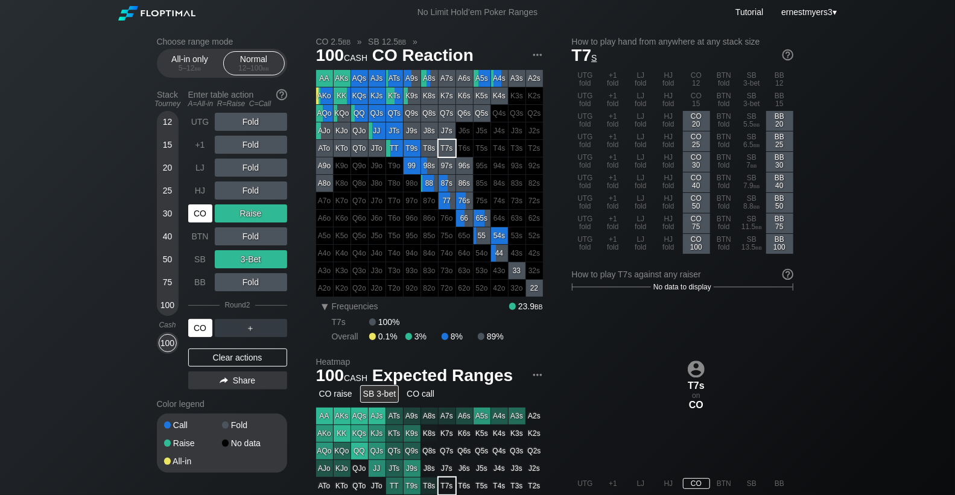
click at [193, 329] on div "CO" at bounding box center [200, 328] width 24 height 18
click at [250, 355] on div "Clear actions" at bounding box center [237, 358] width 99 height 18
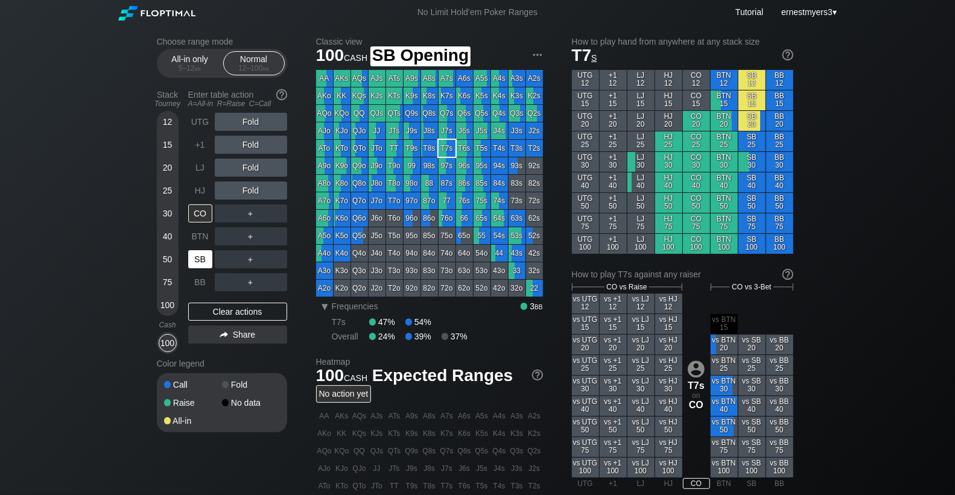
click at [201, 259] on div "SB" at bounding box center [200, 259] width 24 height 18
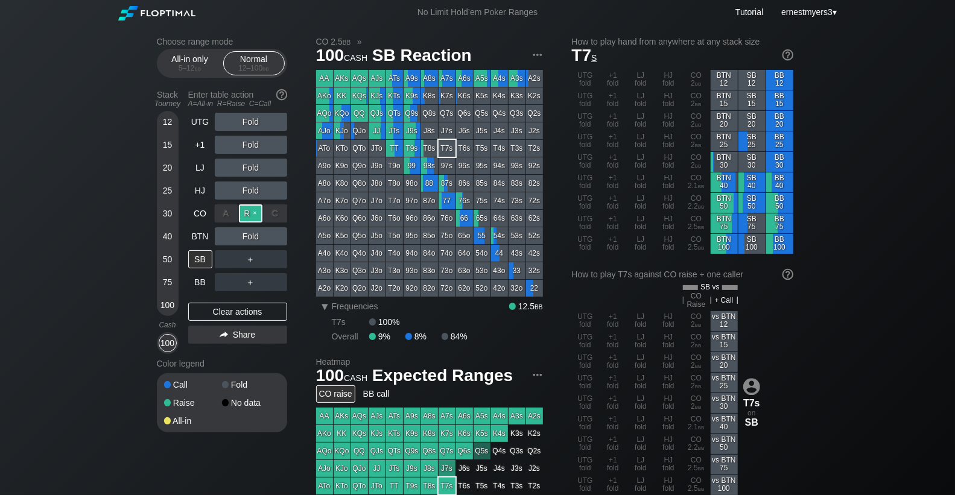
click at [249, 217] on div "R ✕" at bounding box center [251, 214] width 24 height 18
click at [248, 235] on div "R ✕" at bounding box center [251, 236] width 24 height 18
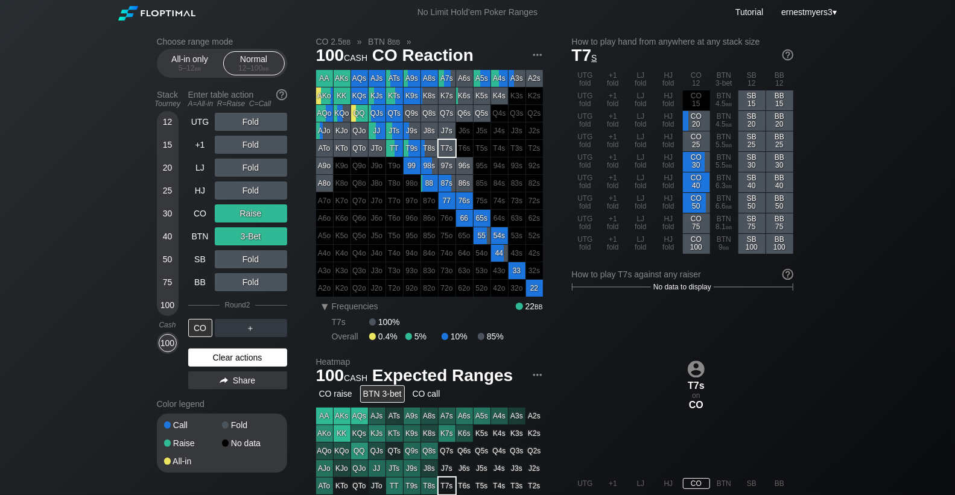
click at [226, 360] on div "Clear actions" at bounding box center [237, 358] width 99 height 18
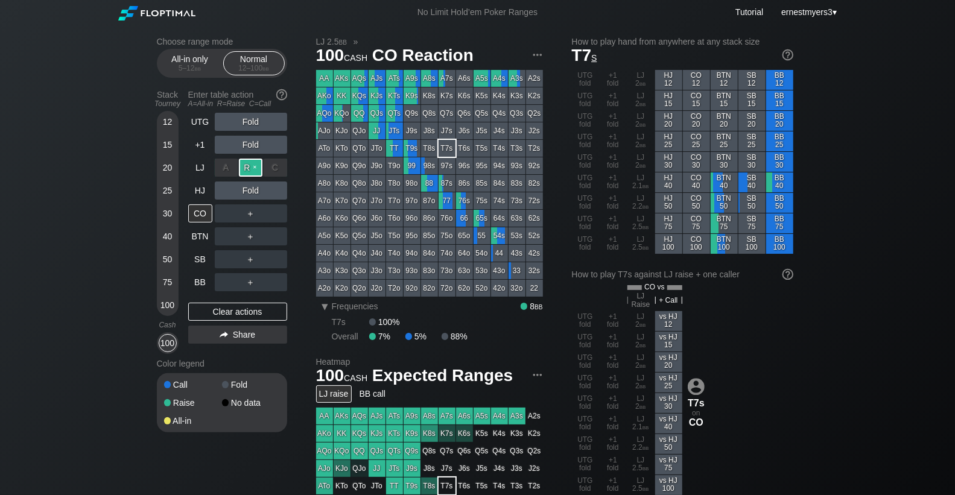
click at [252, 168] on div "R ✕" at bounding box center [251, 168] width 24 height 18
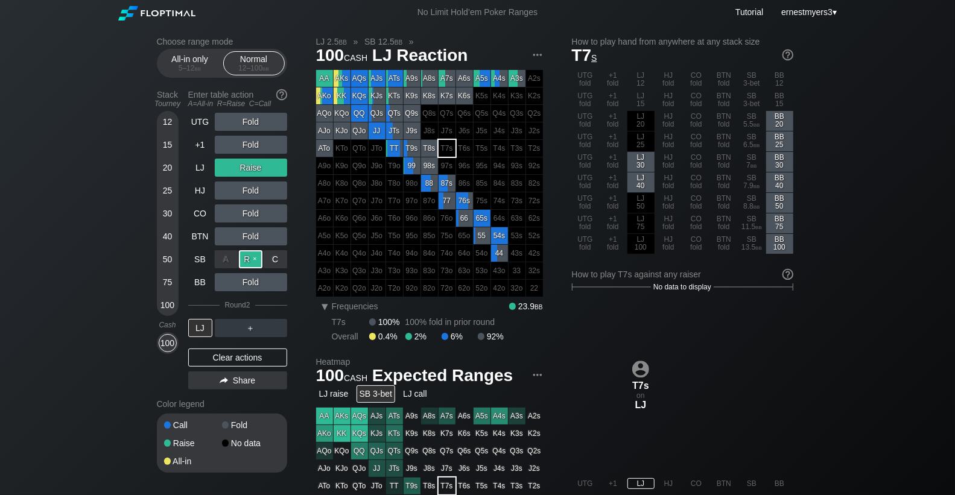
drag, startPoint x: 245, startPoint y: 256, endPoint x: 231, endPoint y: 269, distance: 19.6
click at [245, 256] on div "R ✕" at bounding box center [251, 259] width 24 height 18
click at [244, 355] on div "Clear actions" at bounding box center [237, 358] width 99 height 18
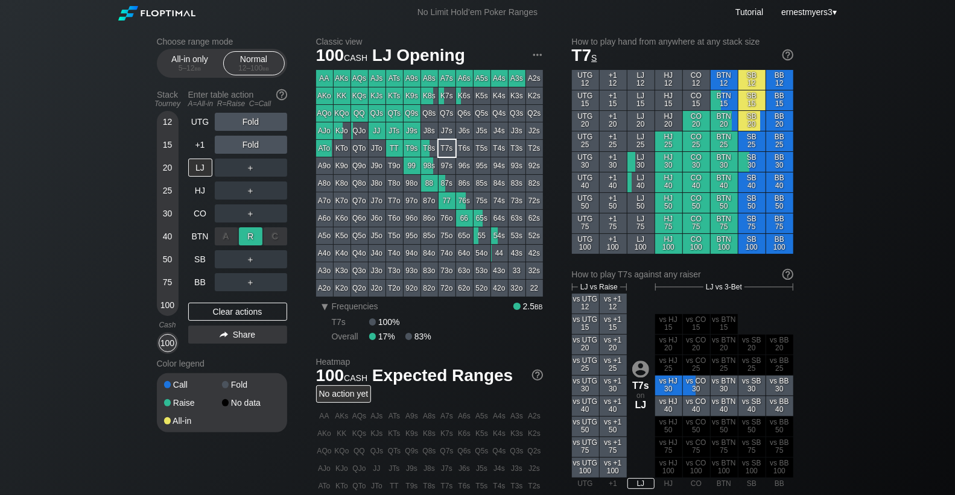
click at [256, 237] on div "R ✕" at bounding box center [251, 236] width 24 height 18
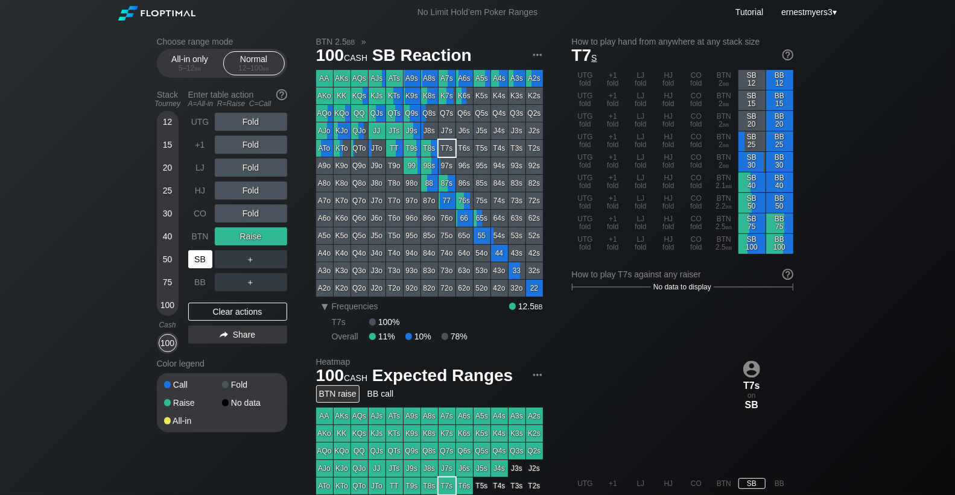
click at [199, 264] on div "SB" at bounding box center [200, 259] width 24 height 18
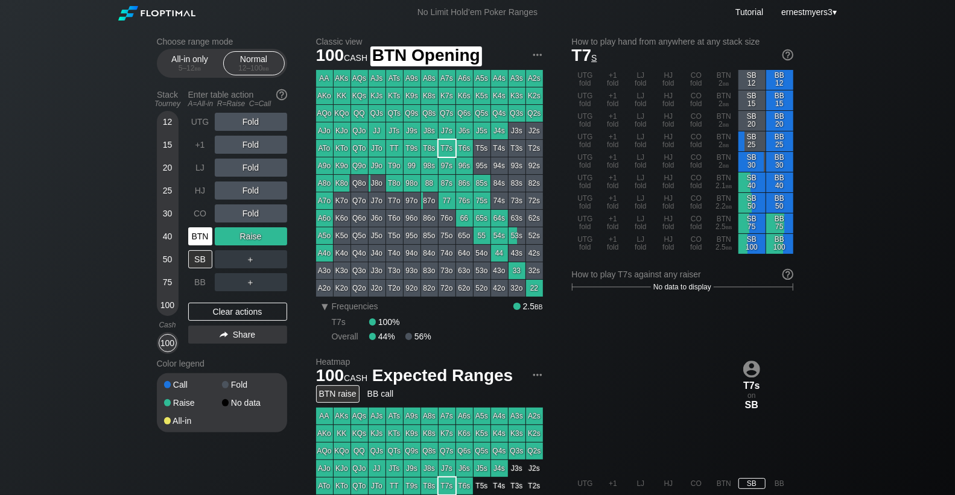
click at [200, 234] on div "BTN" at bounding box center [200, 236] width 24 height 18
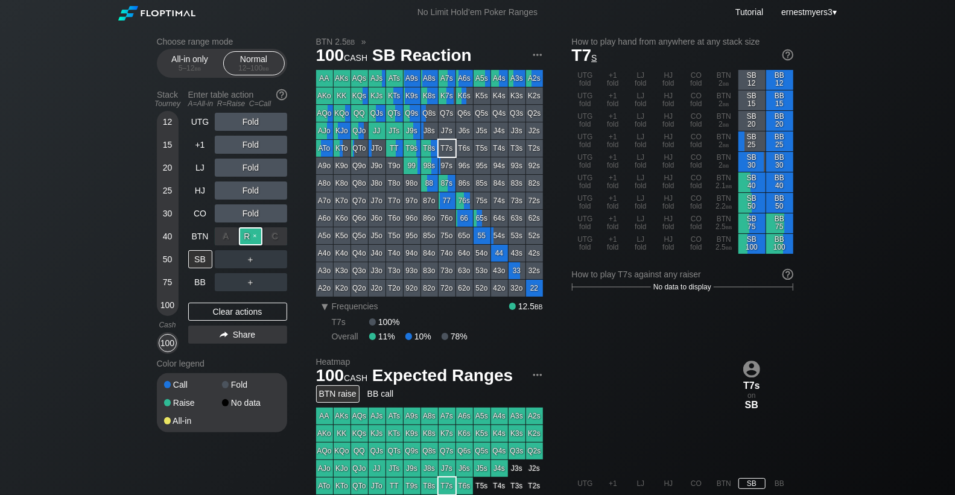
click at [255, 240] on div "R ✕" at bounding box center [251, 236] width 24 height 18
click at [201, 260] on div "SB" at bounding box center [200, 259] width 24 height 18
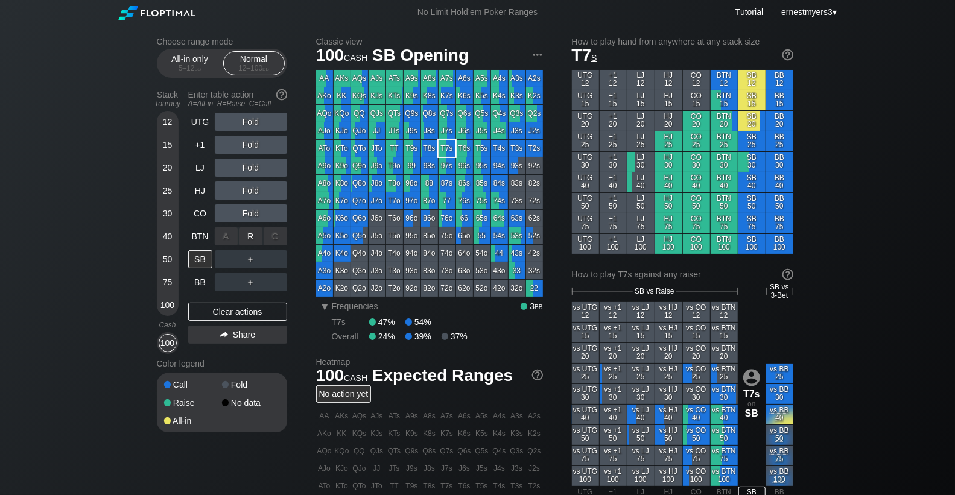
drag, startPoint x: 254, startPoint y: 236, endPoint x: 253, endPoint y: 249, distance: 12.7
click at [254, 237] on div "R ✕" at bounding box center [251, 236] width 24 height 18
click at [252, 259] on div "R ✕" at bounding box center [251, 259] width 24 height 18
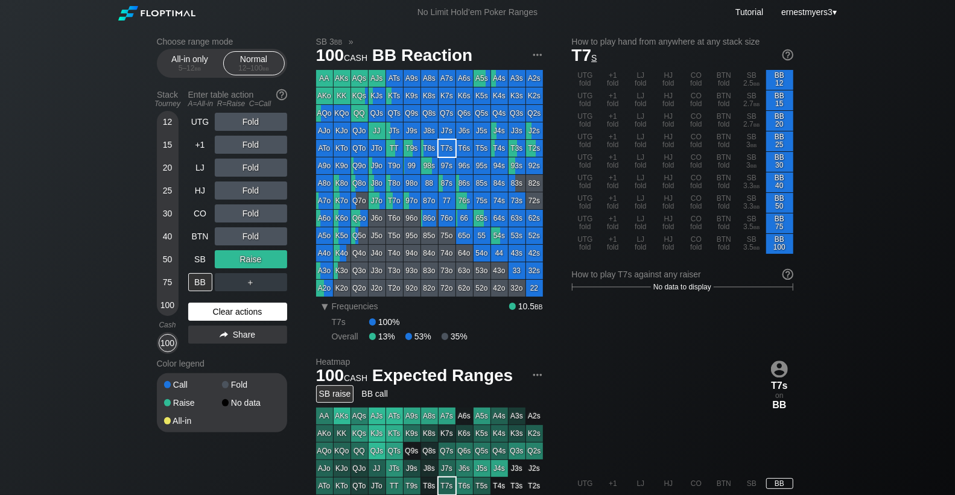
click at [220, 310] on div "Clear actions" at bounding box center [237, 312] width 99 height 18
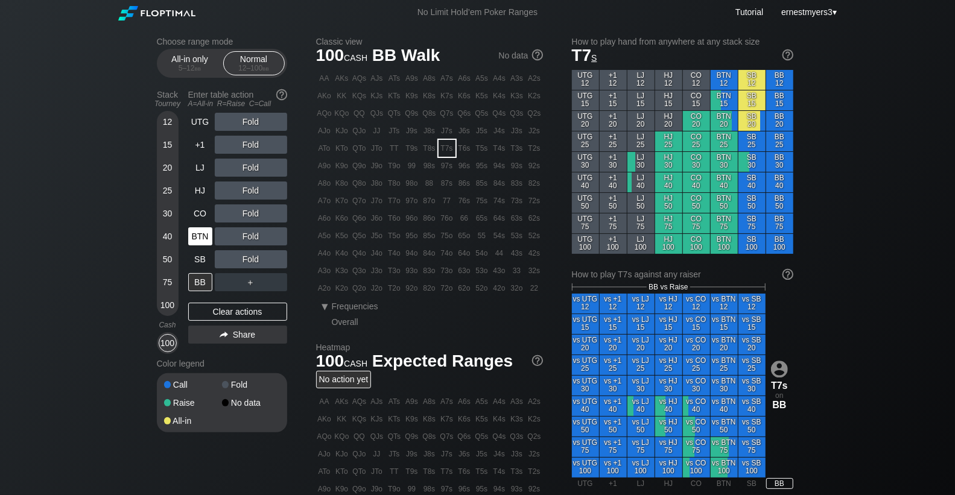
click at [205, 235] on div "BTN" at bounding box center [200, 236] width 24 height 18
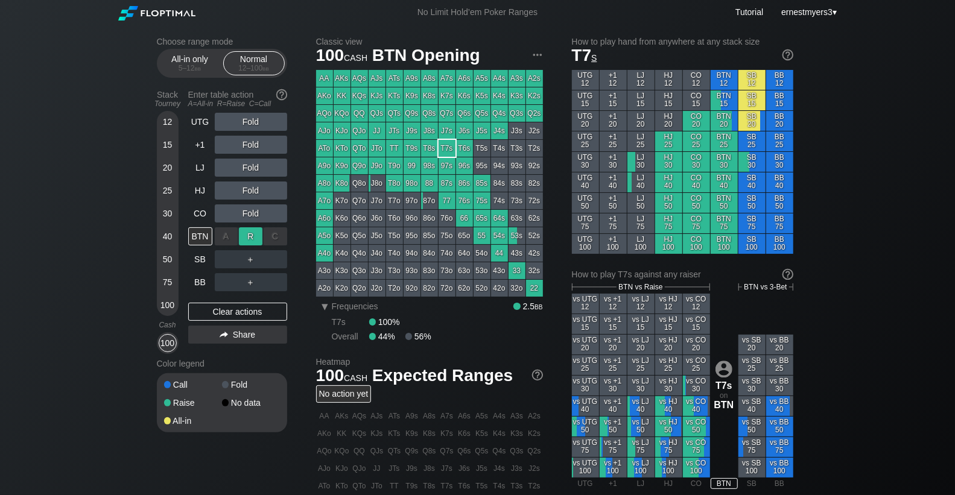
click at [251, 236] on div "R ✕" at bounding box center [251, 236] width 24 height 18
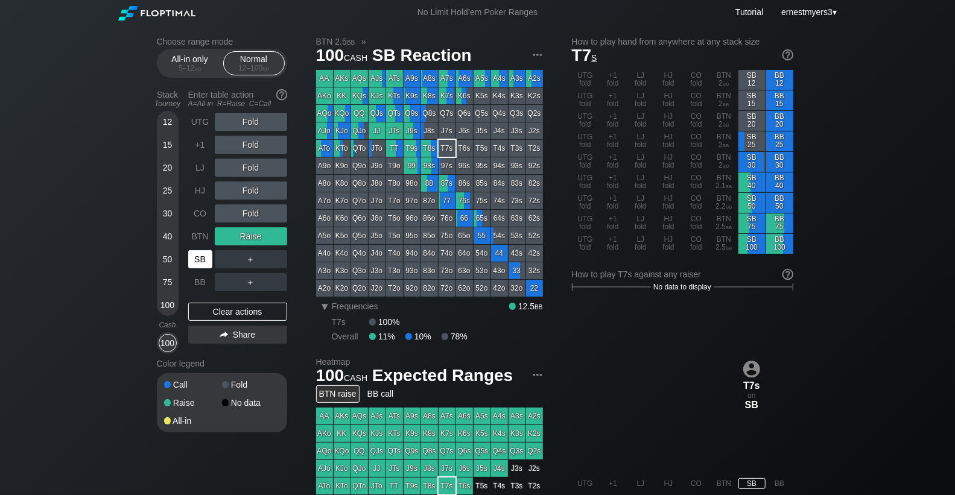
click at [203, 259] on div "SB" at bounding box center [200, 259] width 24 height 18
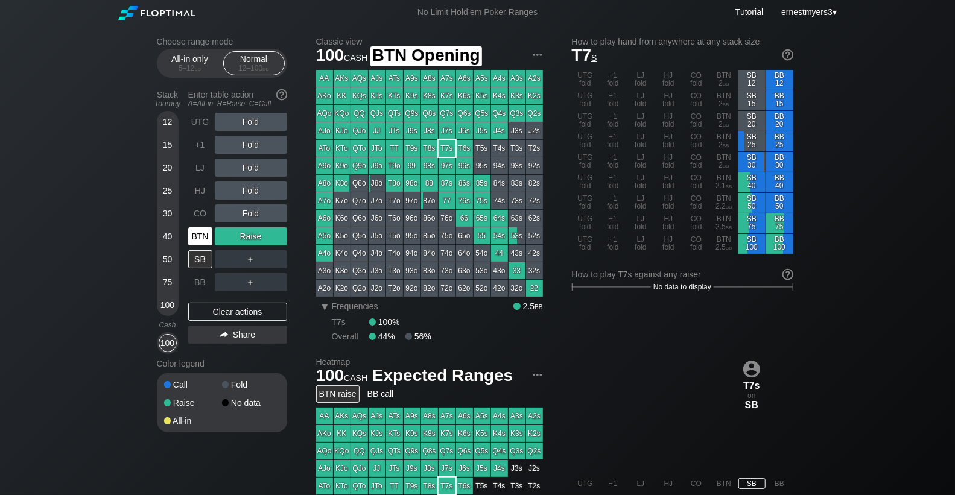
click at [201, 237] on div "BTN" at bounding box center [200, 236] width 24 height 18
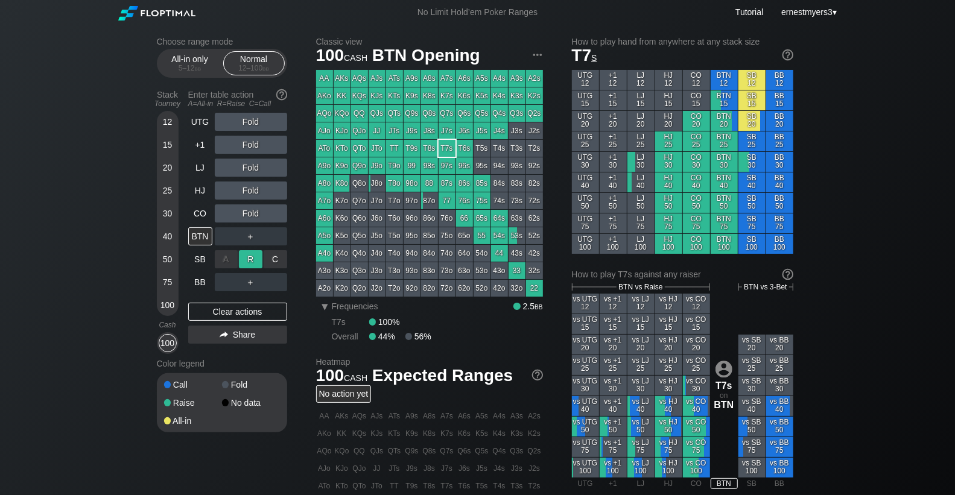
click at [247, 259] on div "R ✕" at bounding box center [251, 259] width 24 height 18
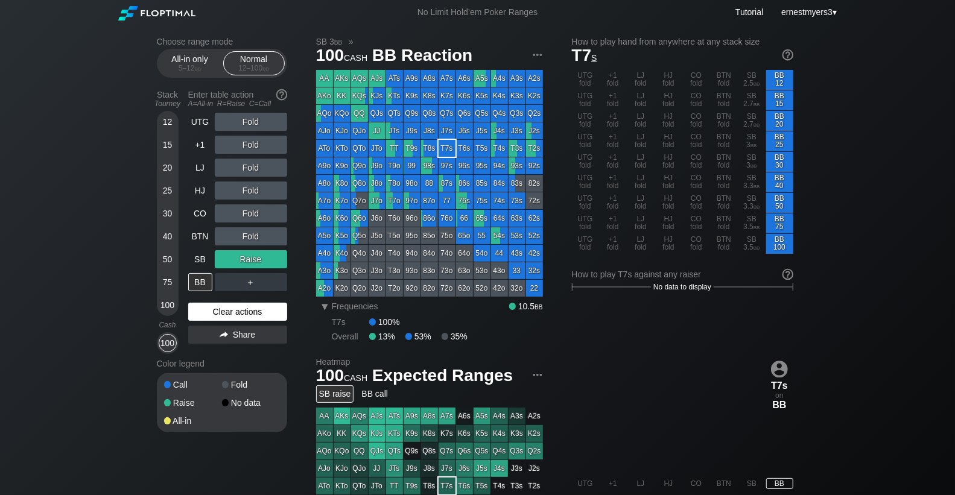
click at [225, 308] on div "Clear actions" at bounding box center [237, 312] width 99 height 18
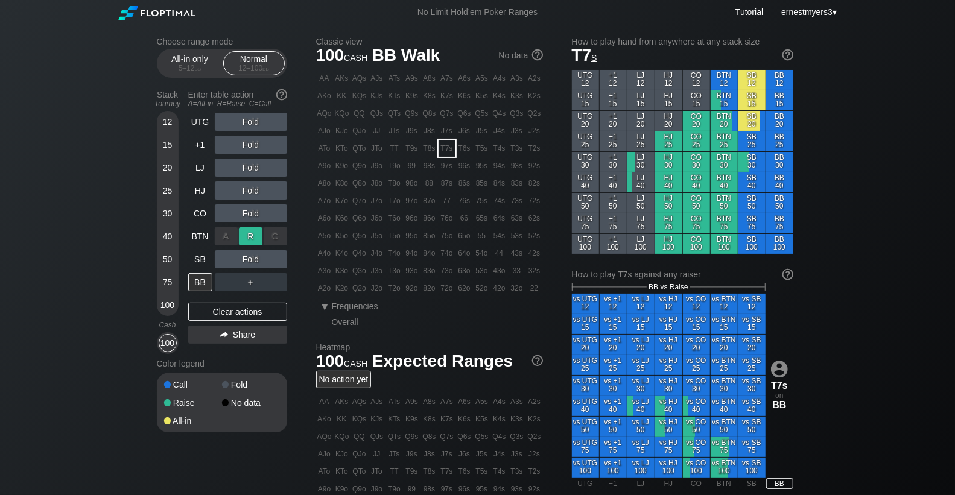
click at [258, 234] on div "R ✕" at bounding box center [251, 236] width 24 height 18
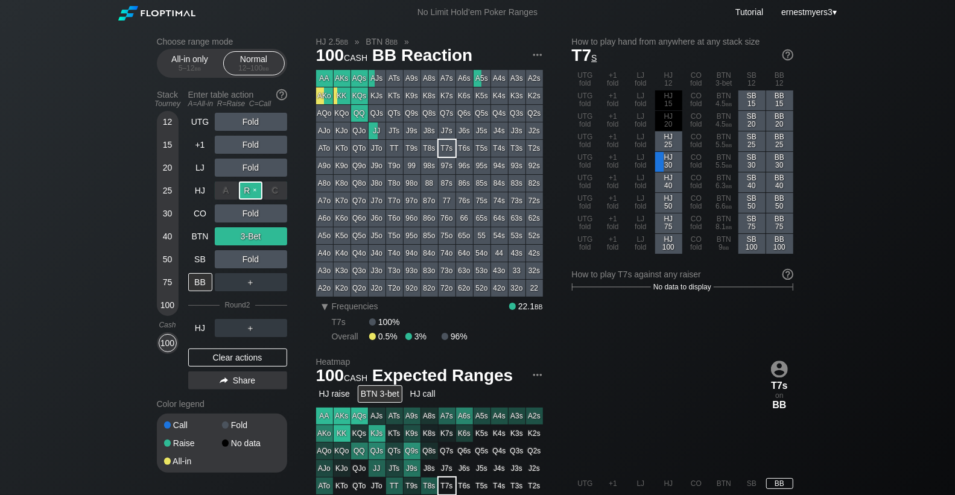
click at [251, 186] on div "R ✕" at bounding box center [251, 191] width 24 height 18
click at [253, 233] on div "R ✕" at bounding box center [251, 236] width 24 height 18
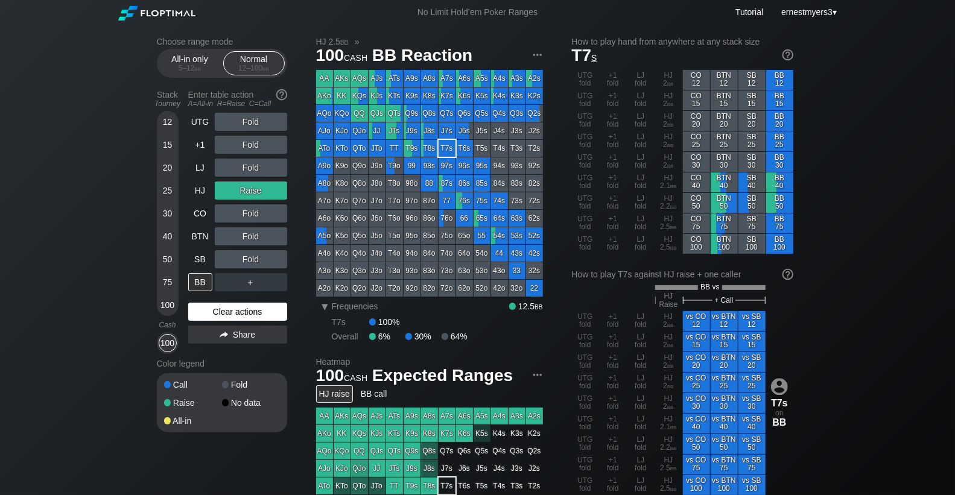
click at [221, 310] on div "Clear actions" at bounding box center [237, 312] width 99 height 18
